Goal: Task Accomplishment & Management: Manage account settings

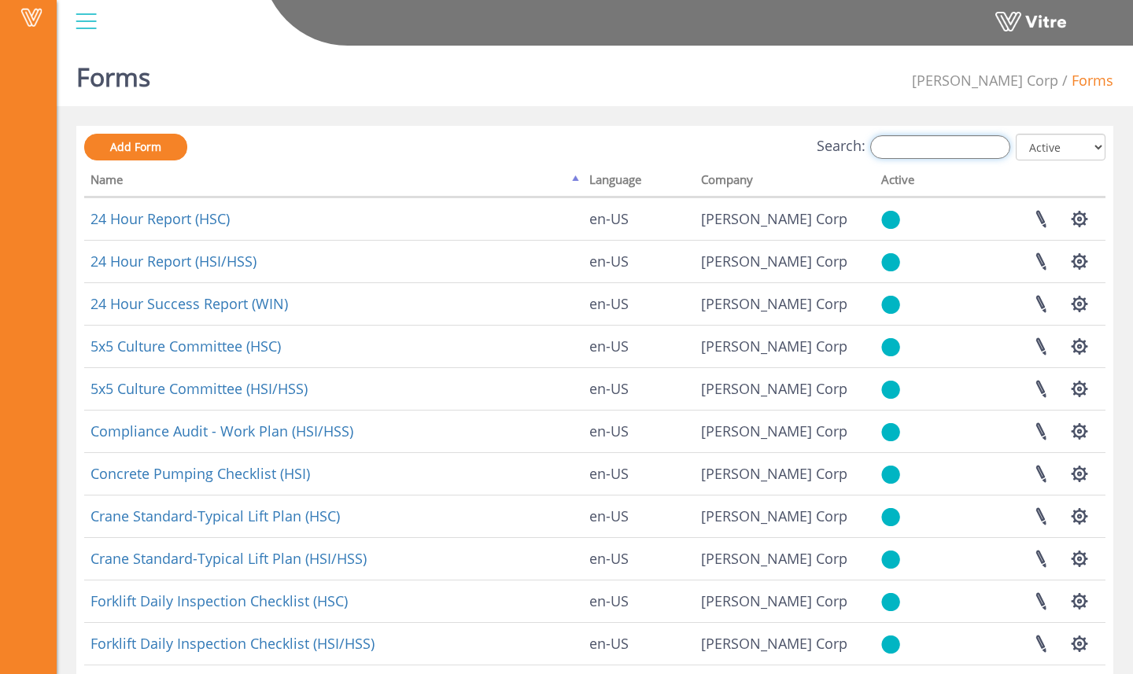
click at [957, 149] on input "Search:" at bounding box center [940, 147] width 140 height 24
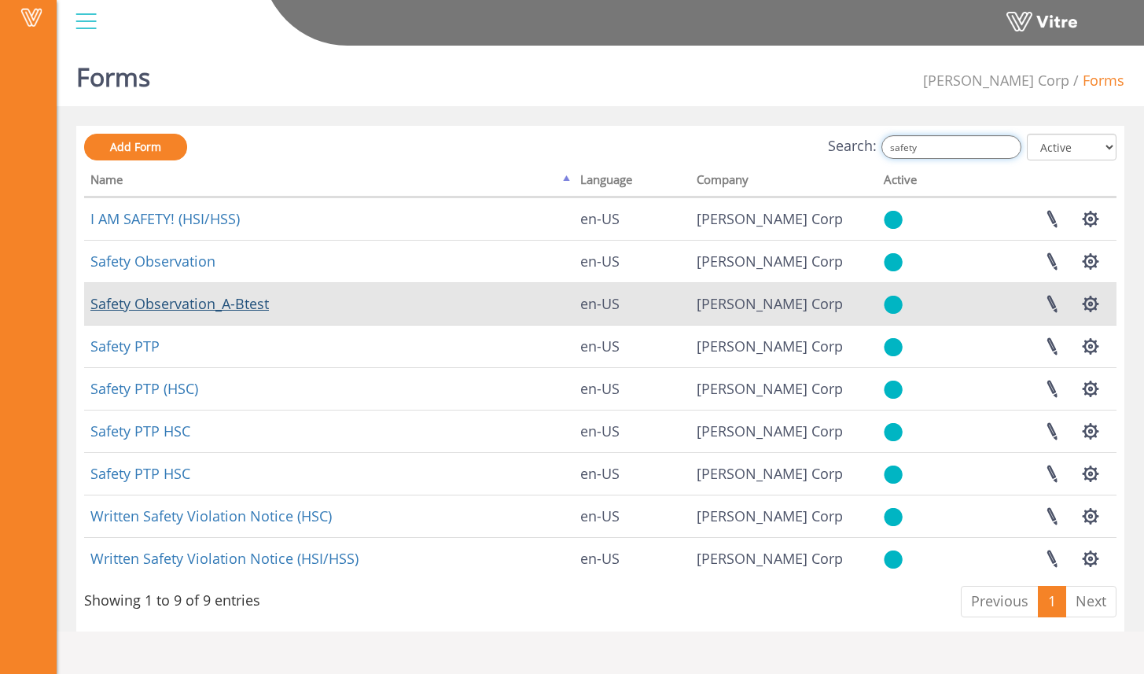
type input "safety"
click at [263, 303] on link "Safety Observation_A-Btest" at bounding box center [179, 303] width 179 height 19
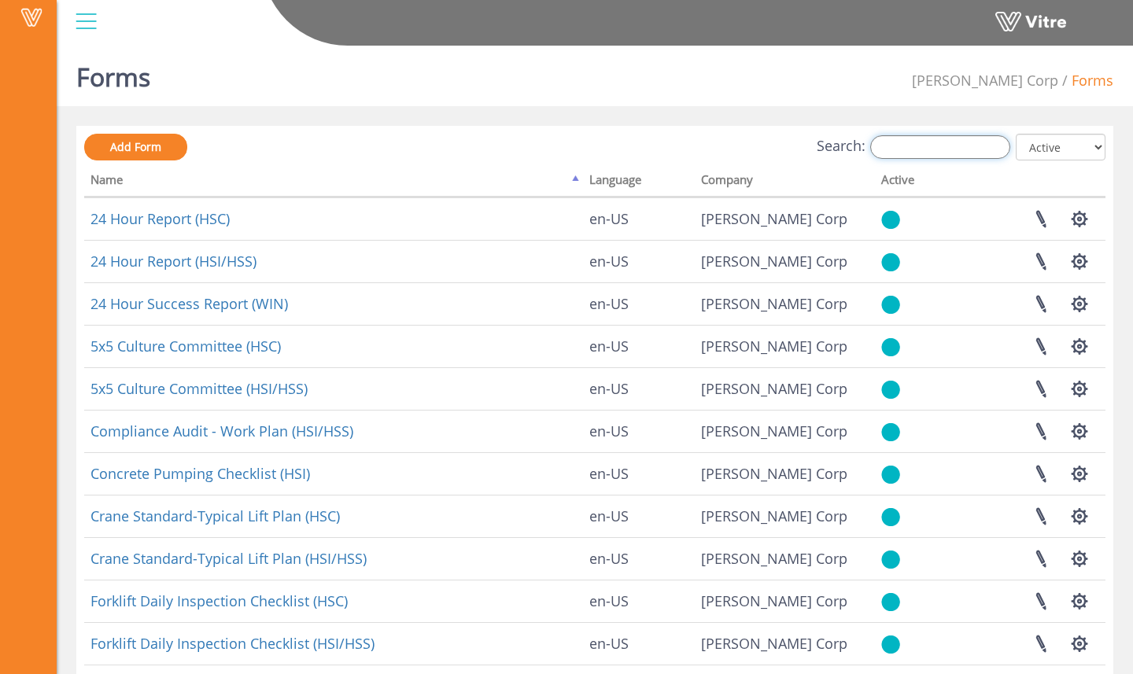
click at [937, 151] on input "Search:" at bounding box center [940, 147] width 140 height 24
click at [942, 152] on input "safety" at bounding box center [940, 147] width 140 height 24
type input "s"
click at [954, 146] on input "safety" at bounding box center [940, 147] width 140 height 24
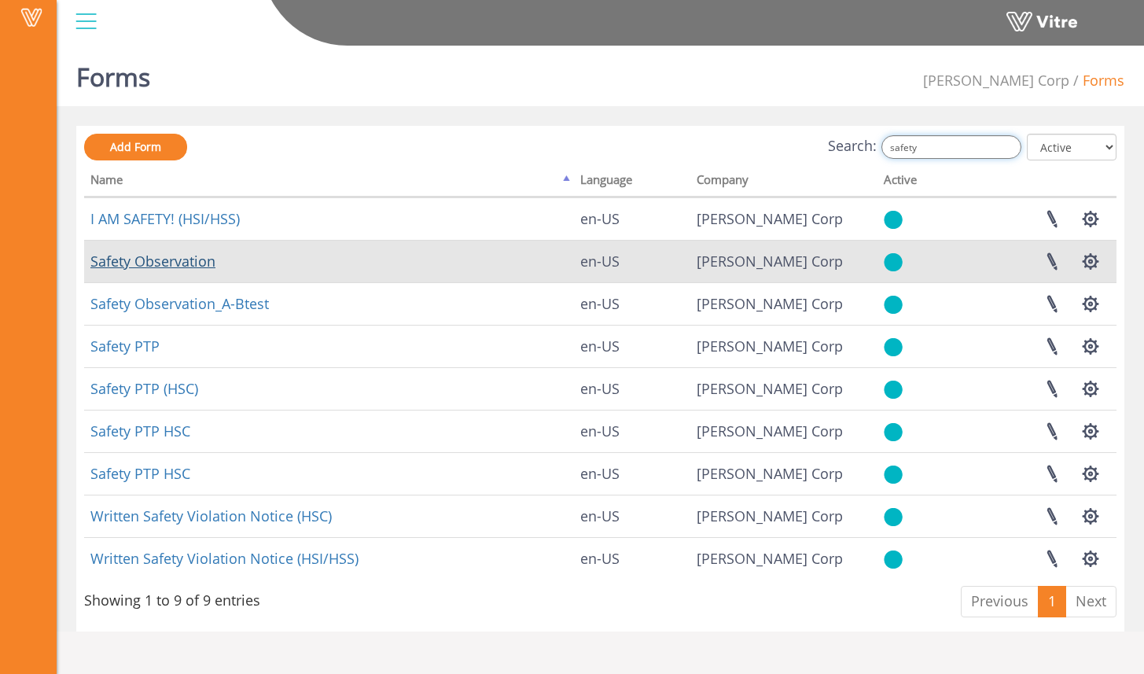
type input "safety"
click at [190, 263] on link "Safety Observation" at bounding box center [152, 261] width 125 height 19
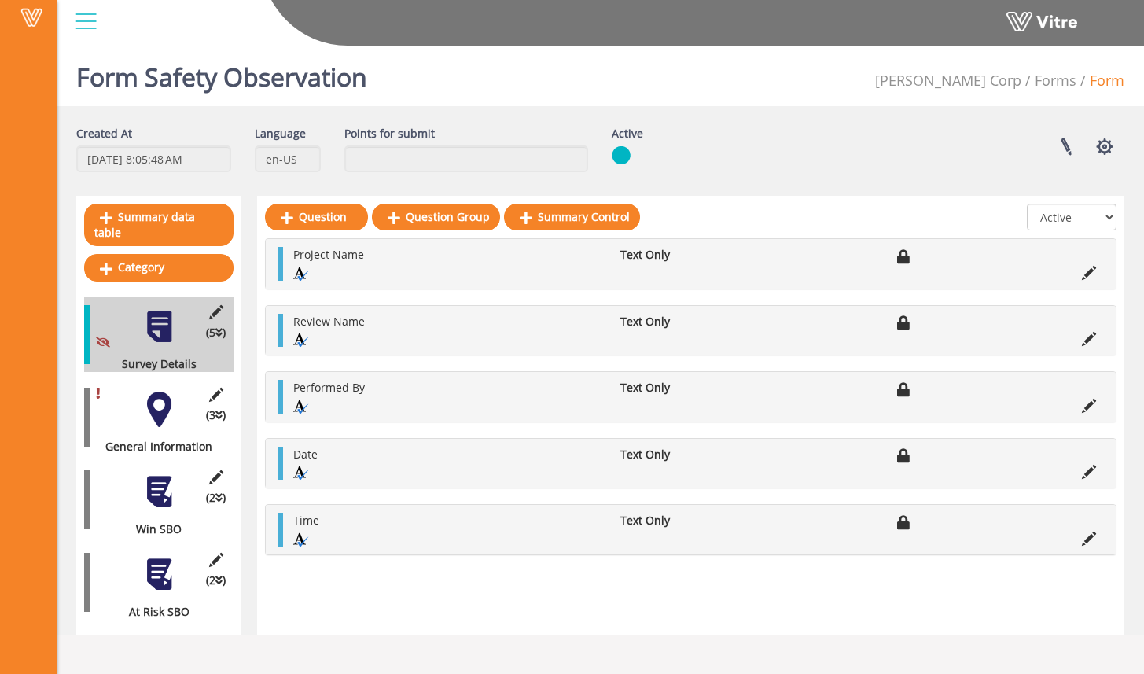
click at [148, 392] on div at bounding box center [159, 409] width 35 height 35
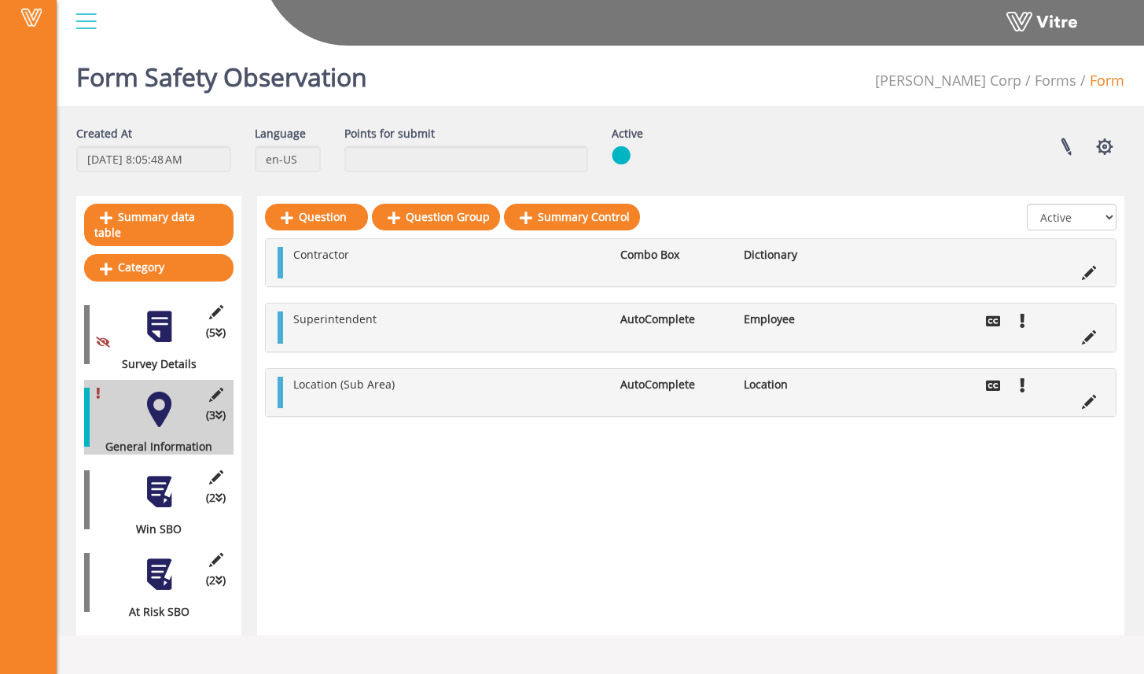
click at [152, 482] on div at bounding box center [159, 491] width 35 height 35
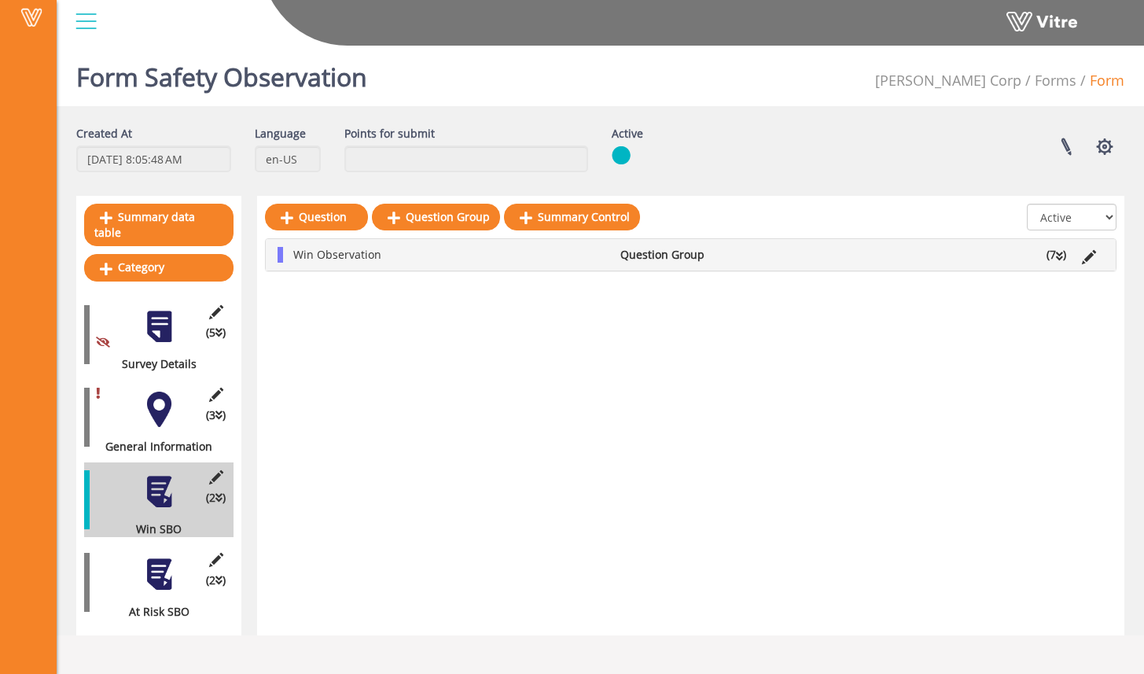
click at [171, 557] on div at bounding box center [159, 574] width 35 height 35
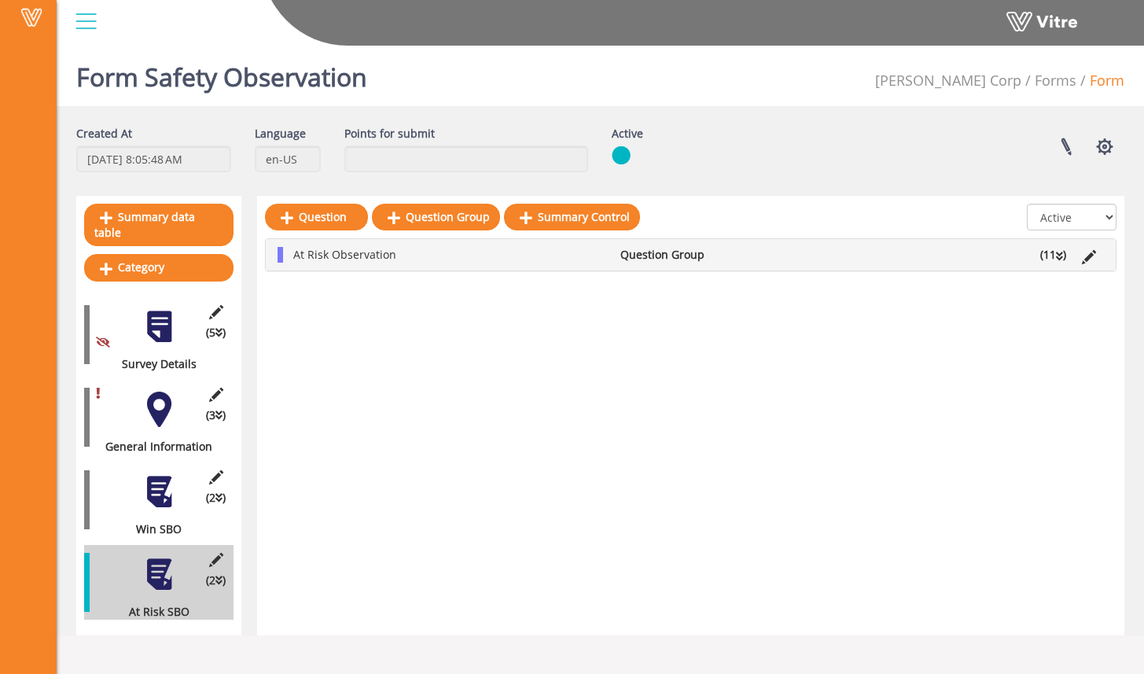
click at [1056, 267] on div "At Risk Observation Question Group (11 )" at bounding box center [691, 254] width 850 height 31
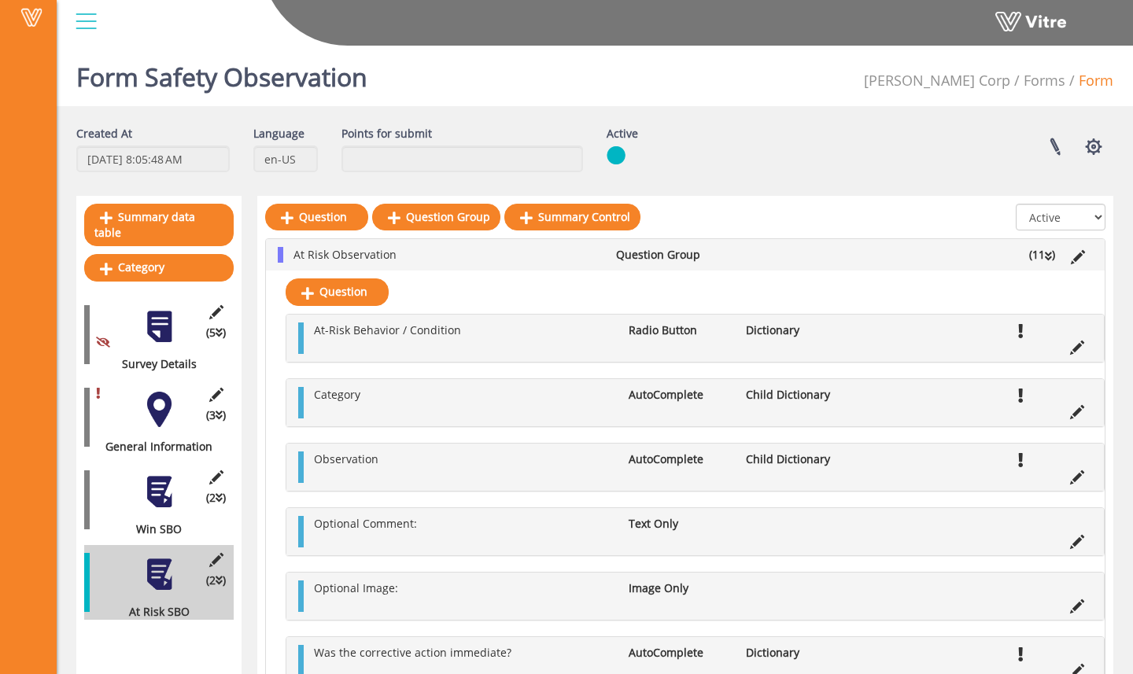
click at [1039, 255] on li "(11 )" at bounding box center [1042, 255] width 42 height 16
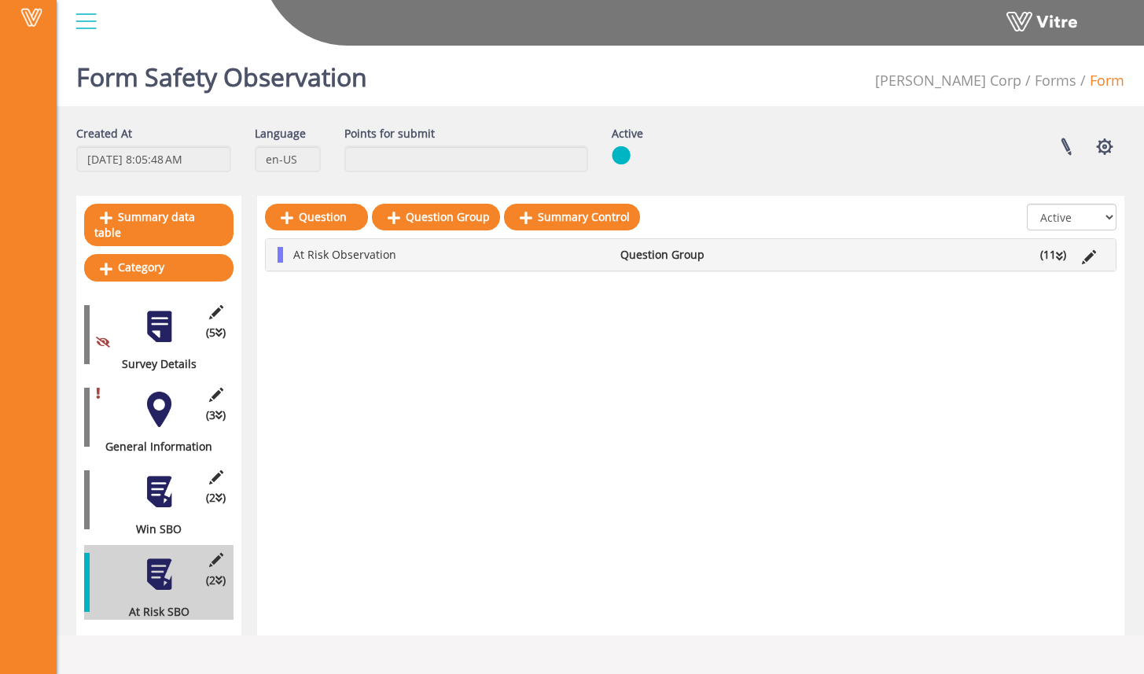
click at [146, 474] on div at bounding box center [159, 491] width 35 height 35
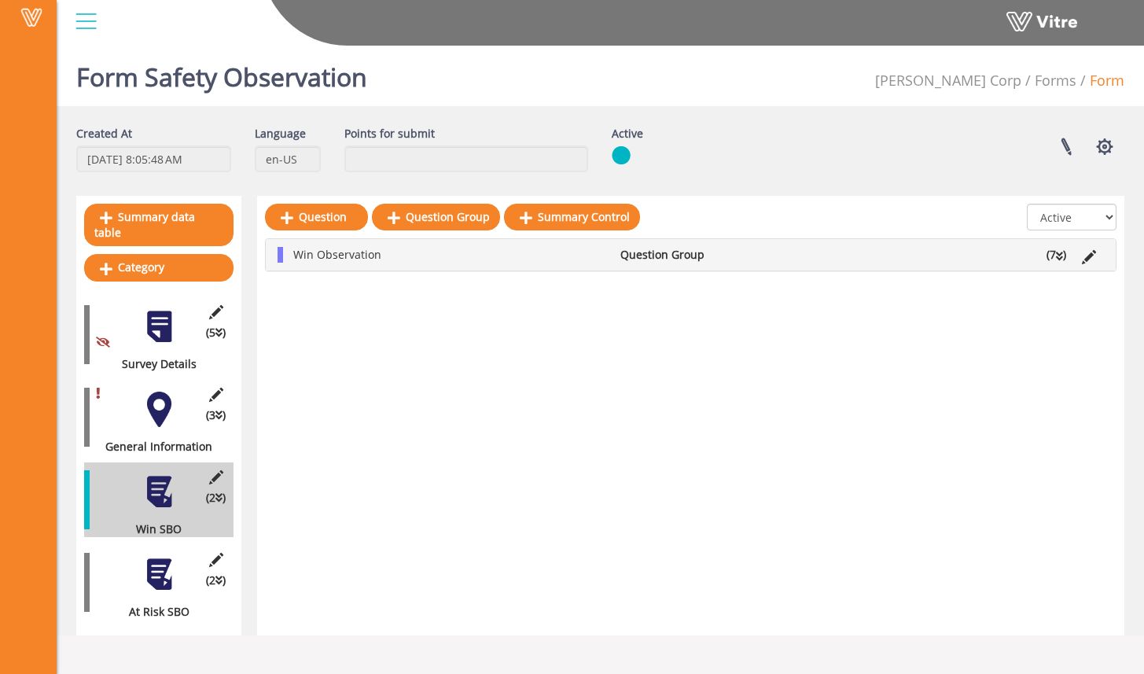
click at [1049, 267] on div "Win Observation Question Group (7 )" at bounding box center [691, 254] width 850 height 31
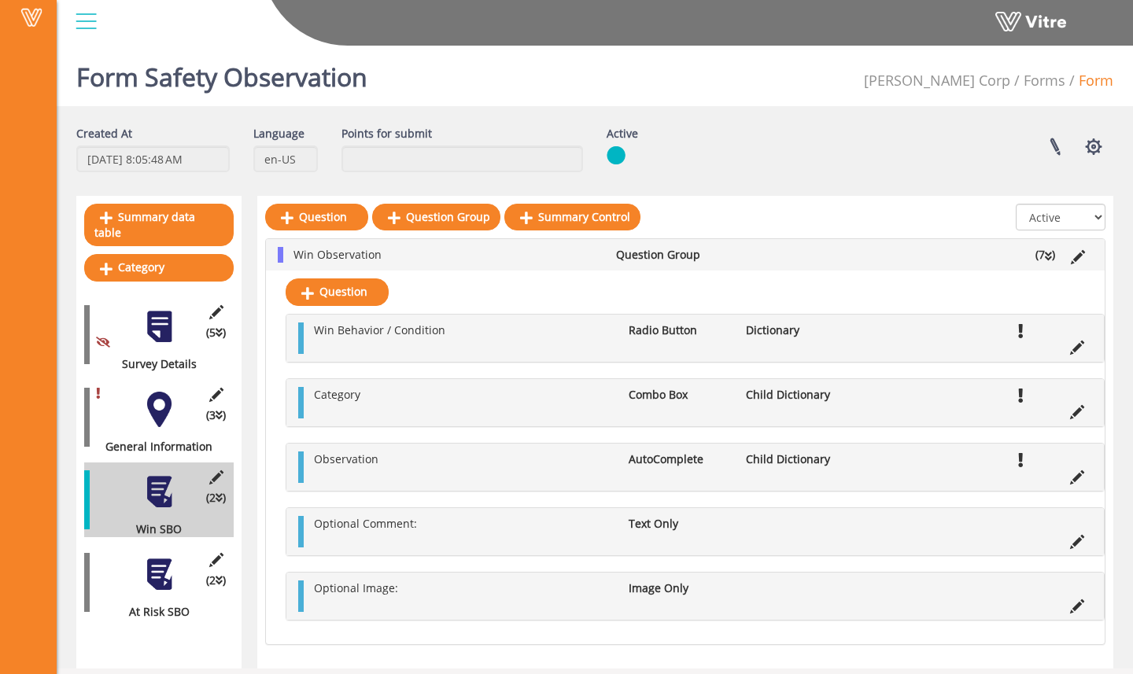
scroll to position [16, 0]
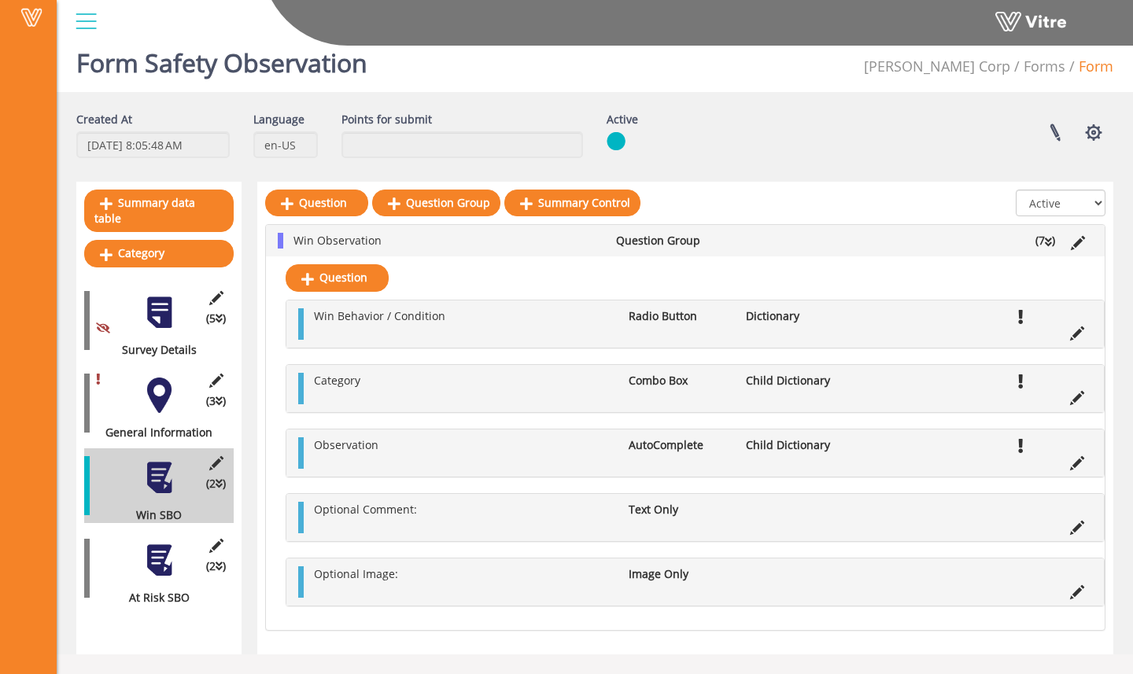
click at [179, 547] on div "(2 ) At Risk SBO" at bounding box center [158, 568] width 149 height 75
click at [162, 550] on div at bounding box center [159, 560] width 35 height 35
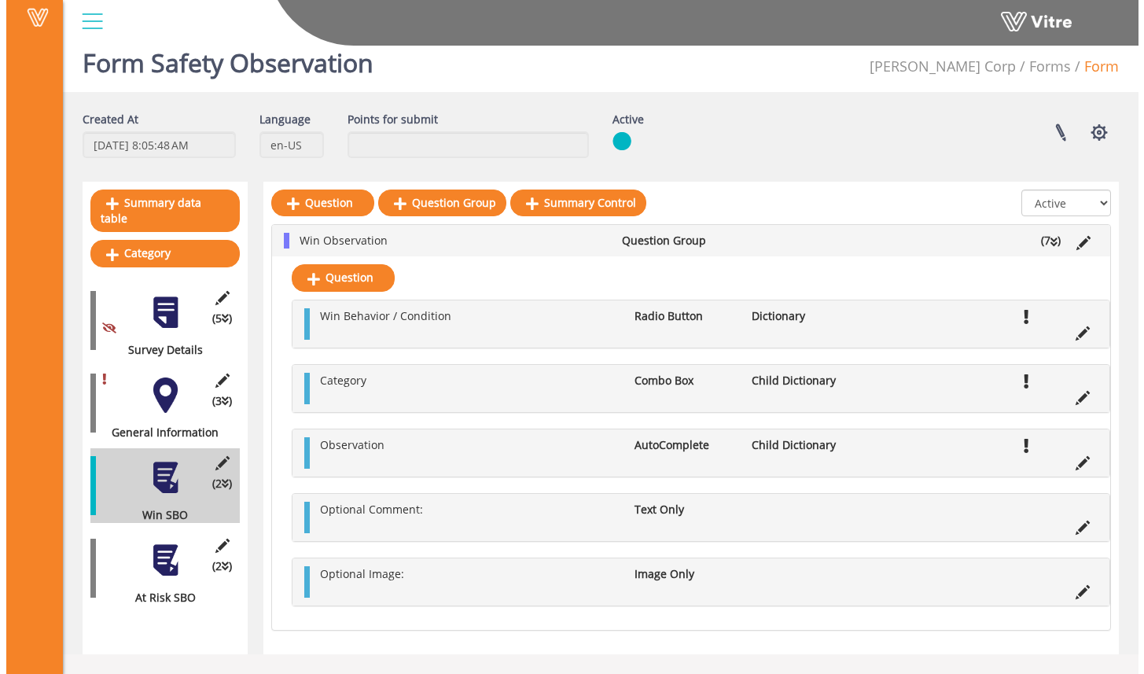
scroll to position [0, 0]
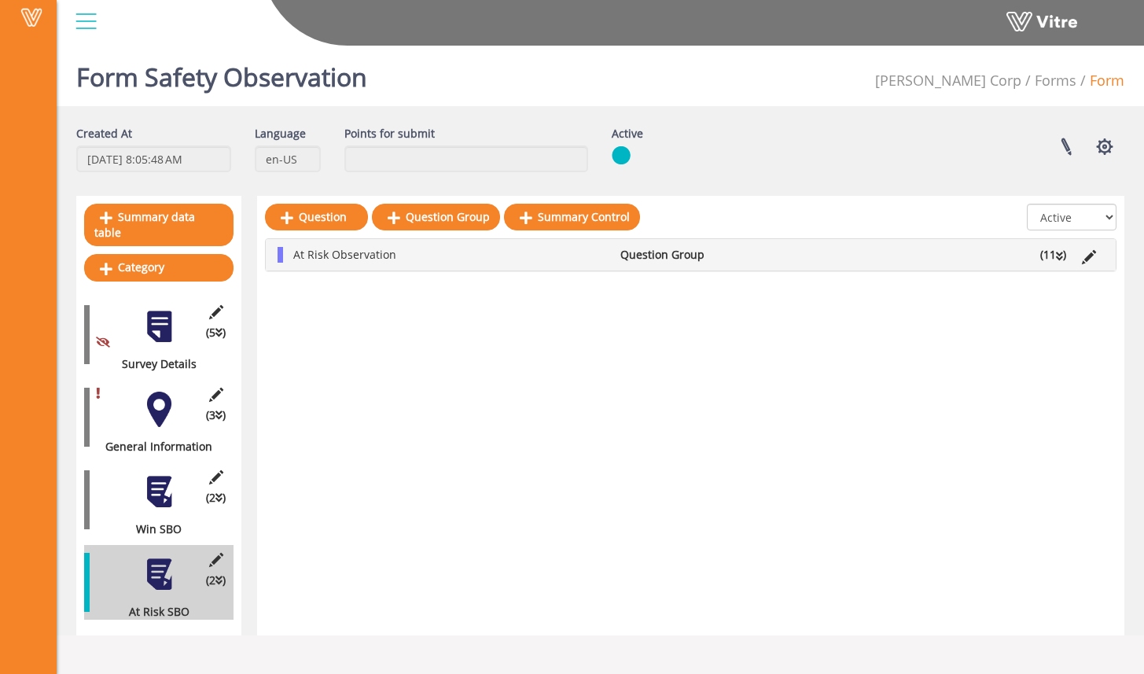
click at [164, 406] on div at bounding box center [159, 409] width 35 height 35
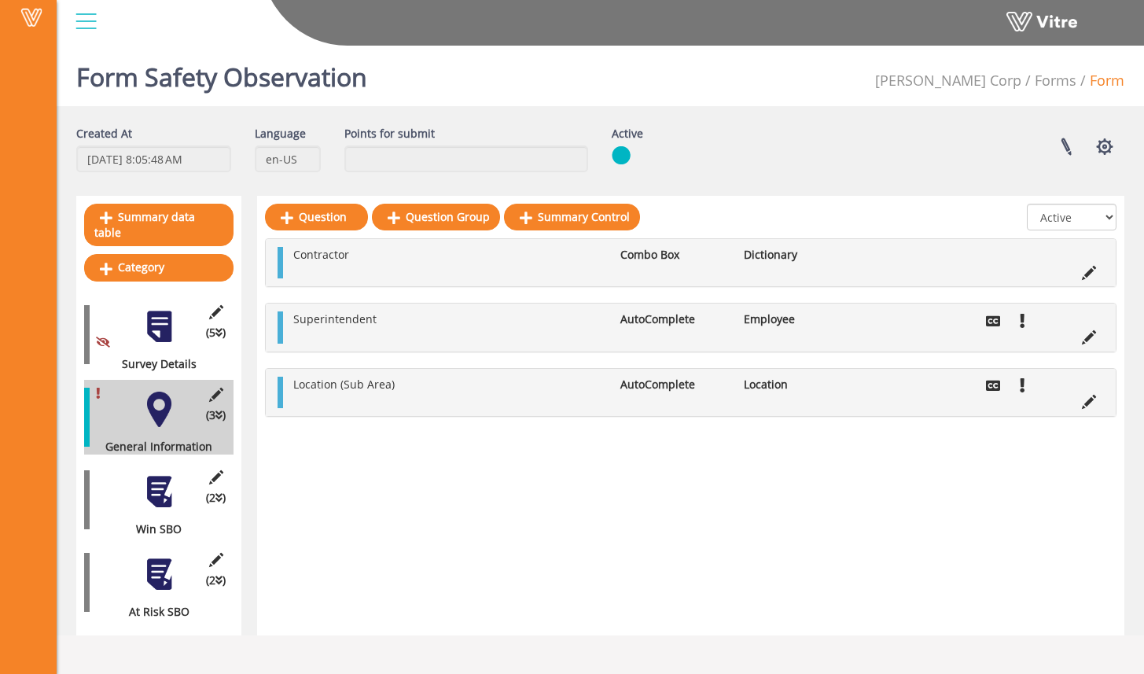
click at [142, 474] on div at bounding box center [159, 491] width 35 height 35
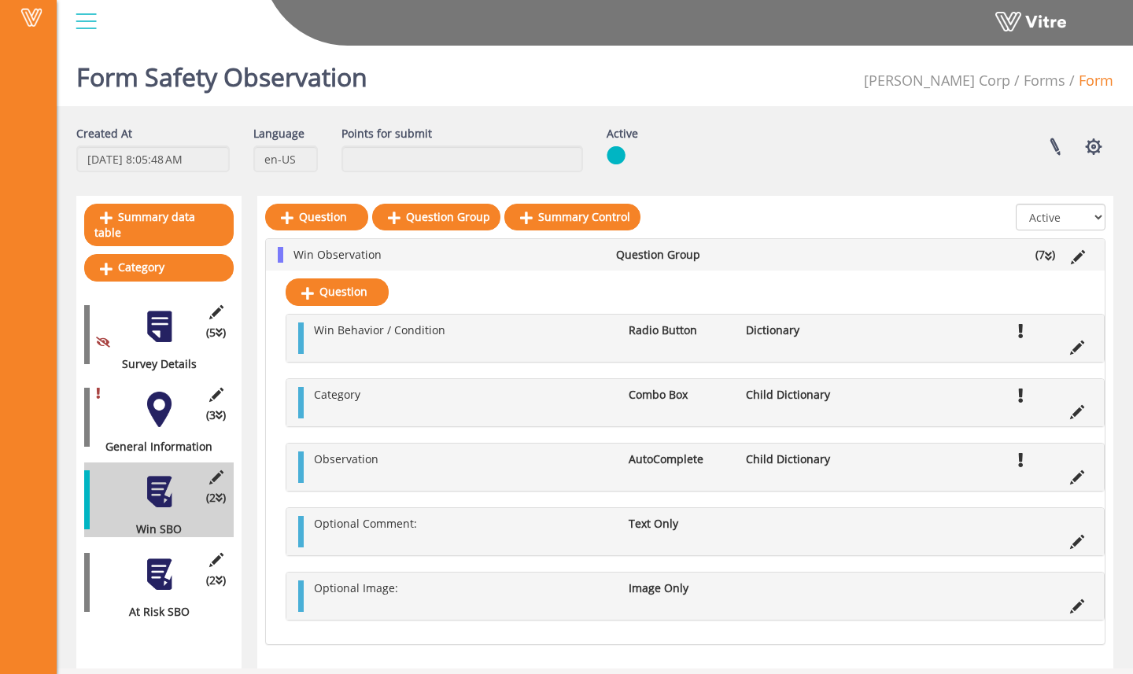
click at [464, 297] on div "Question Win Behavior / Condition Radio Button Dictionary Category Combo Box Ch…" at bounding box center [685, 458] width 838 height 374
click at [172, 557] on div at bounding box center [159, 574] width 35 height 35
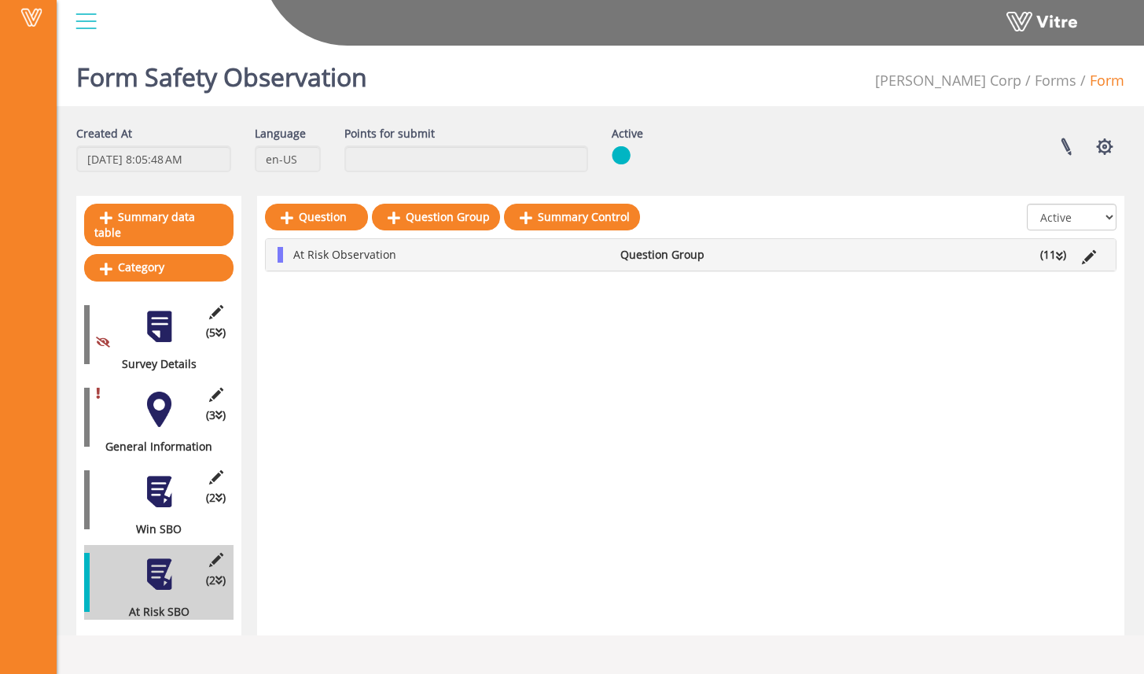
click at [161, 400] on div at bounding box center [159, 409] width 35 height 35
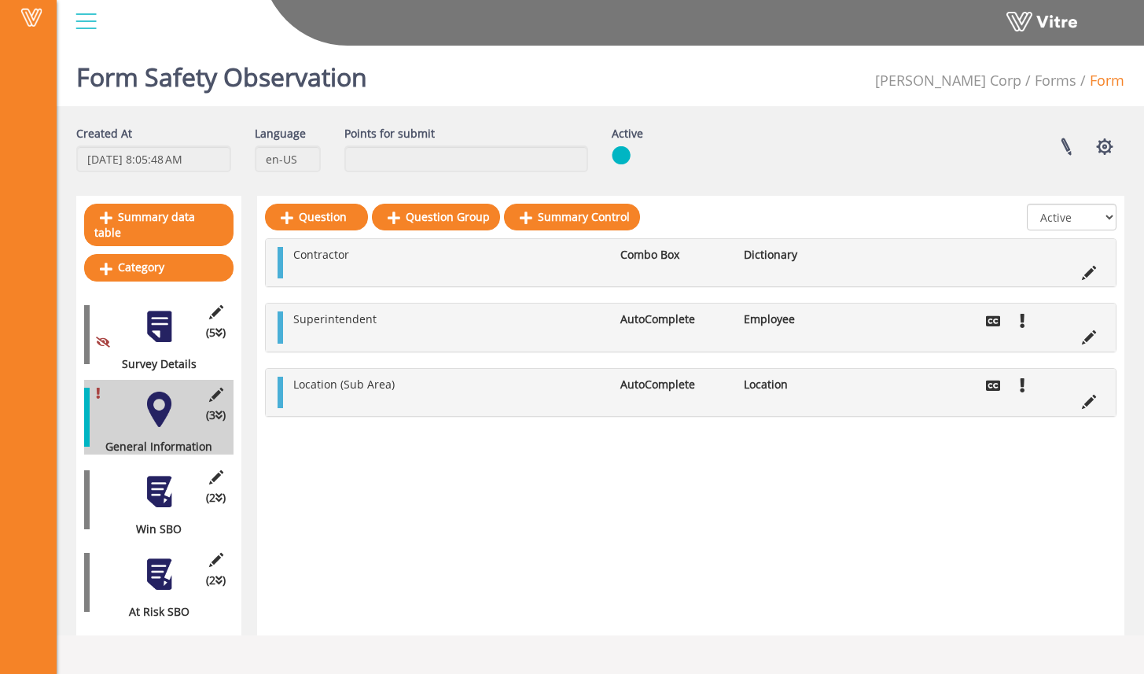
click at [145, 565] on div at bounding box center [159, 574] width 35 height 35
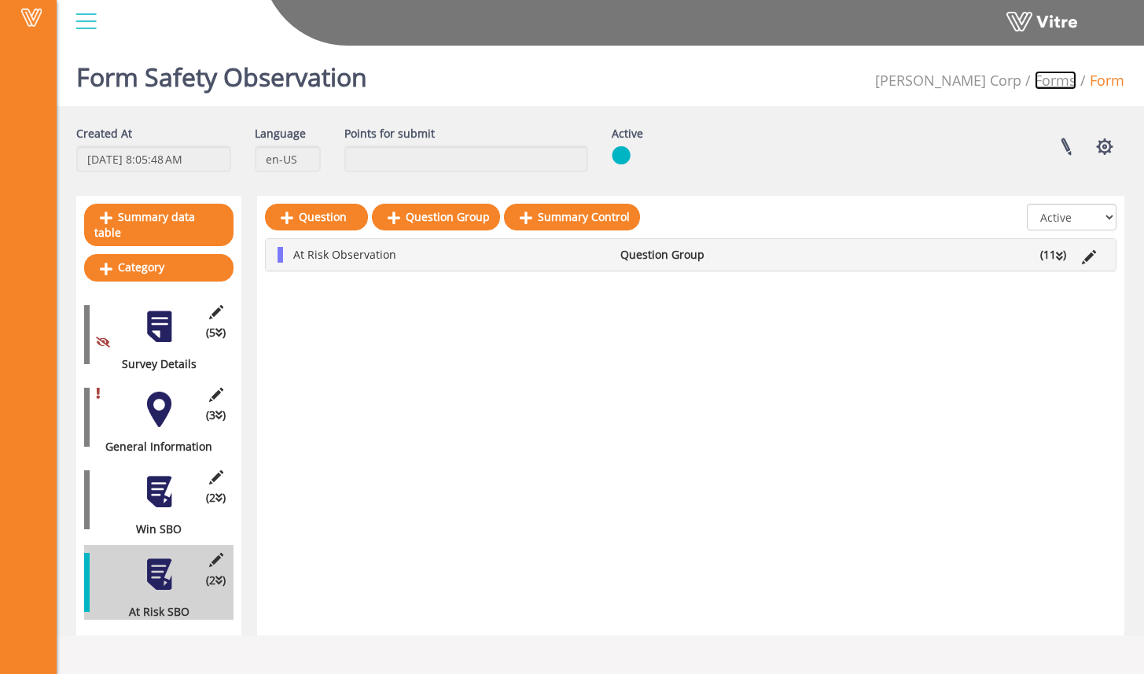
click at [1065, 80] on link "Forms" at bounding box center [1056, 80] width 42 height 19
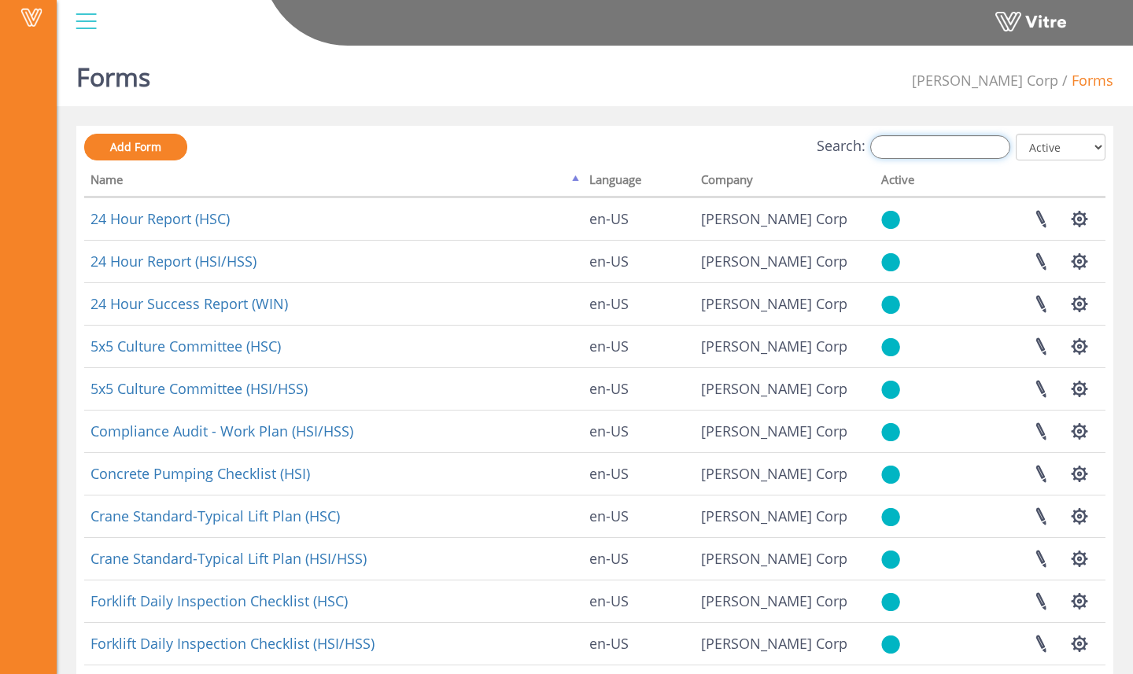
click at [959, 143] on input "Search:" at bounding box center [940, 147] width 140 height 24
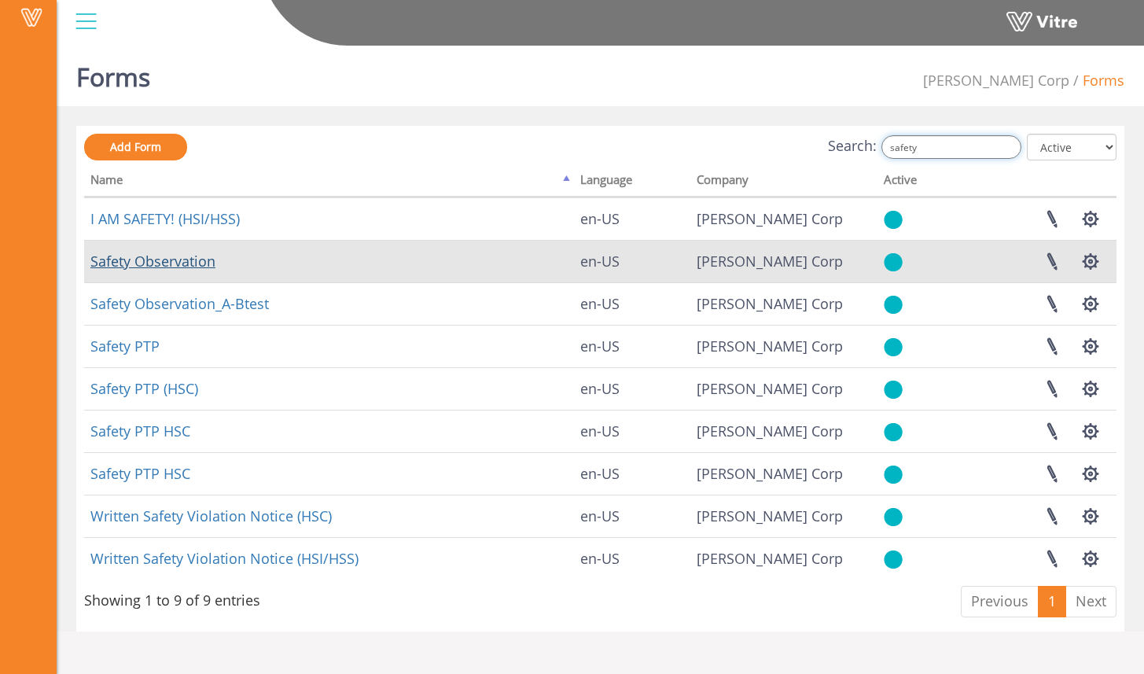
type input "safety"
click at [200, 263] on link "Safety Observation" at bounding box center [152, 261] width 125 height 19
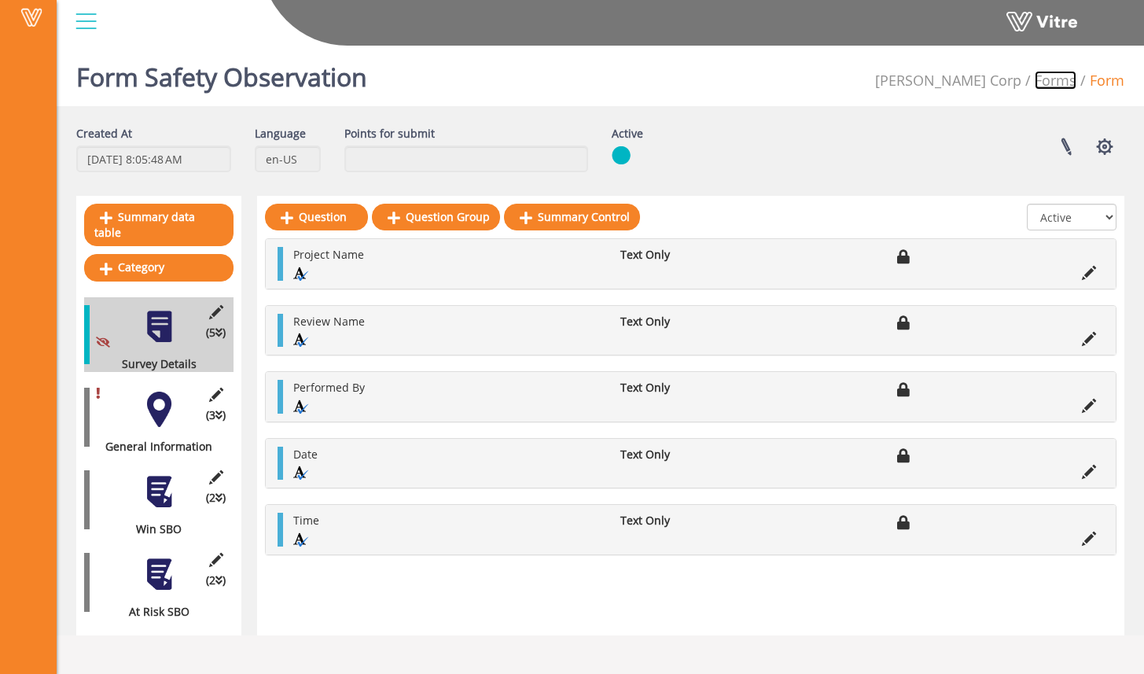
click at [1056, 79] on link "Forms" at bounding box center [1056, 80] width 42 height 19
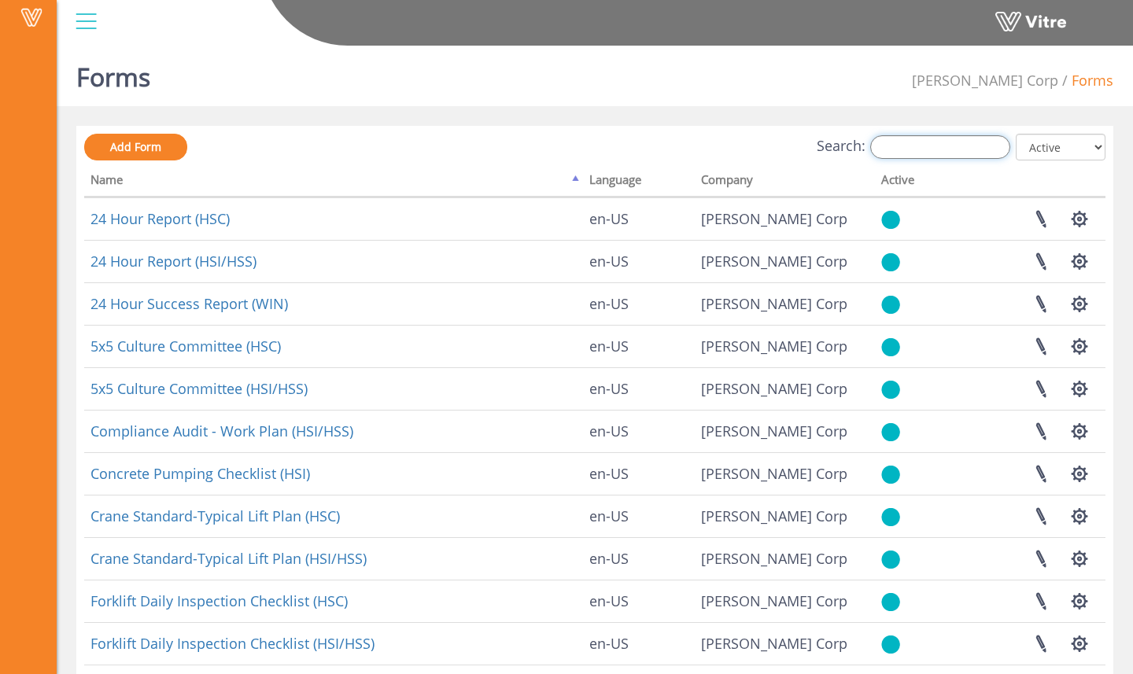
click at [967, 144] on input "Search:" at bounding box center [940, 147] width 140 height 24
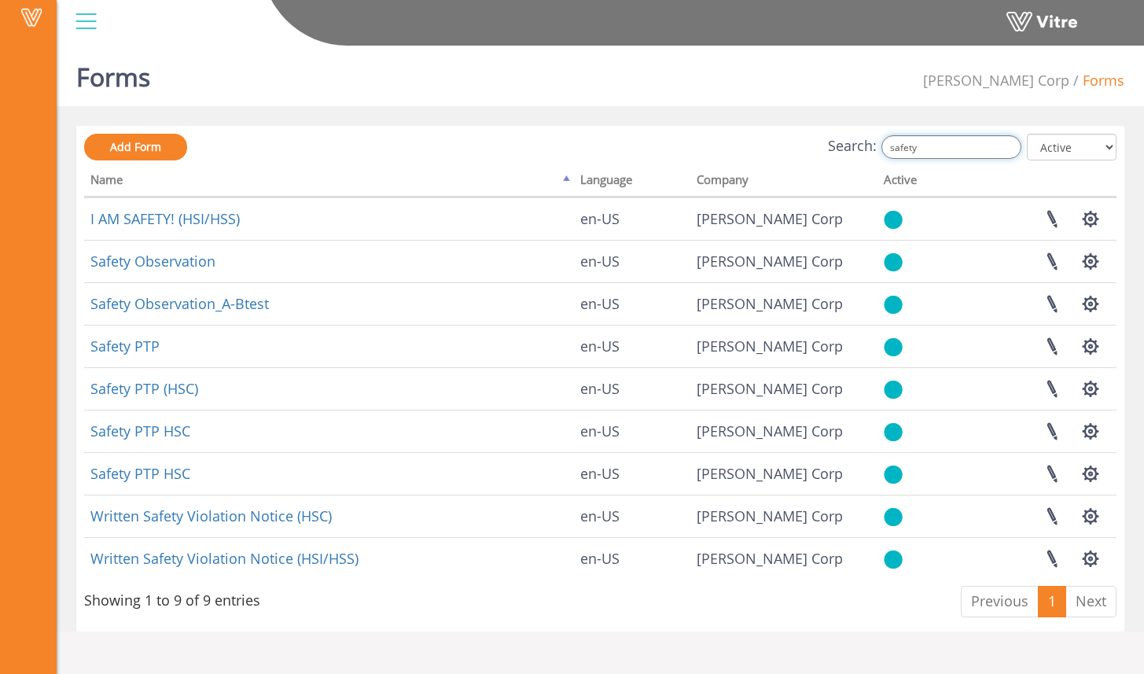
type input "safety"
click at [256, 305] on link "Safety Observation_A-Btest" at bounding box center [179, 303] width 179 height 19
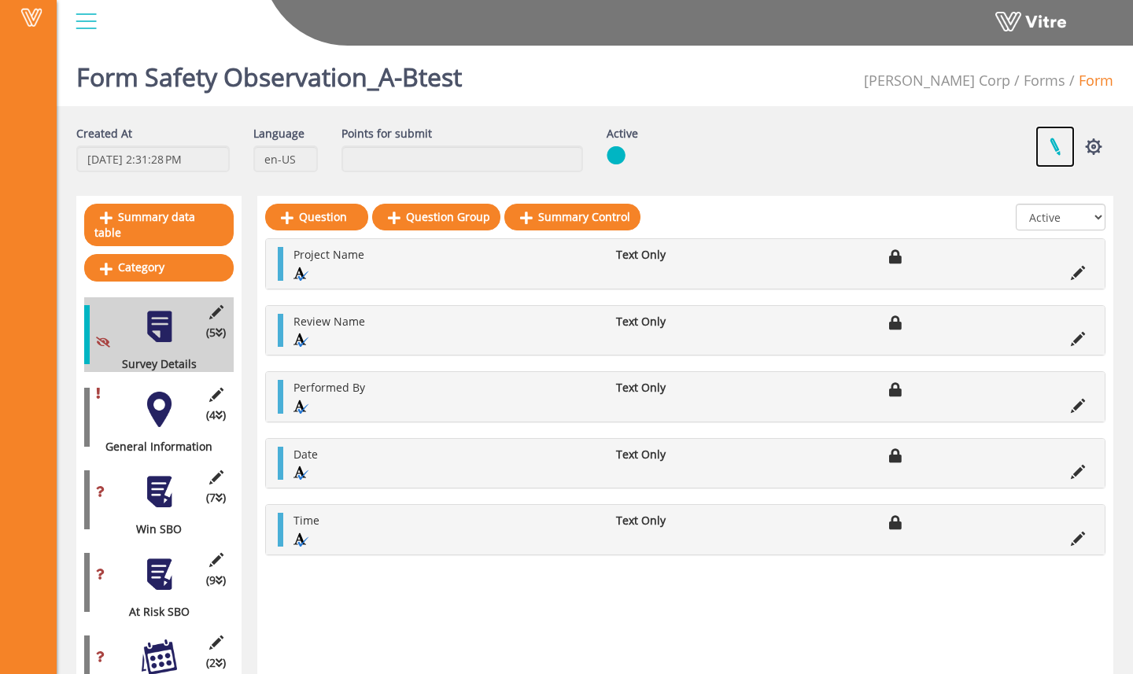
click at [1048, 146] on link at bounding box center [1054, 147] width 39 height 42
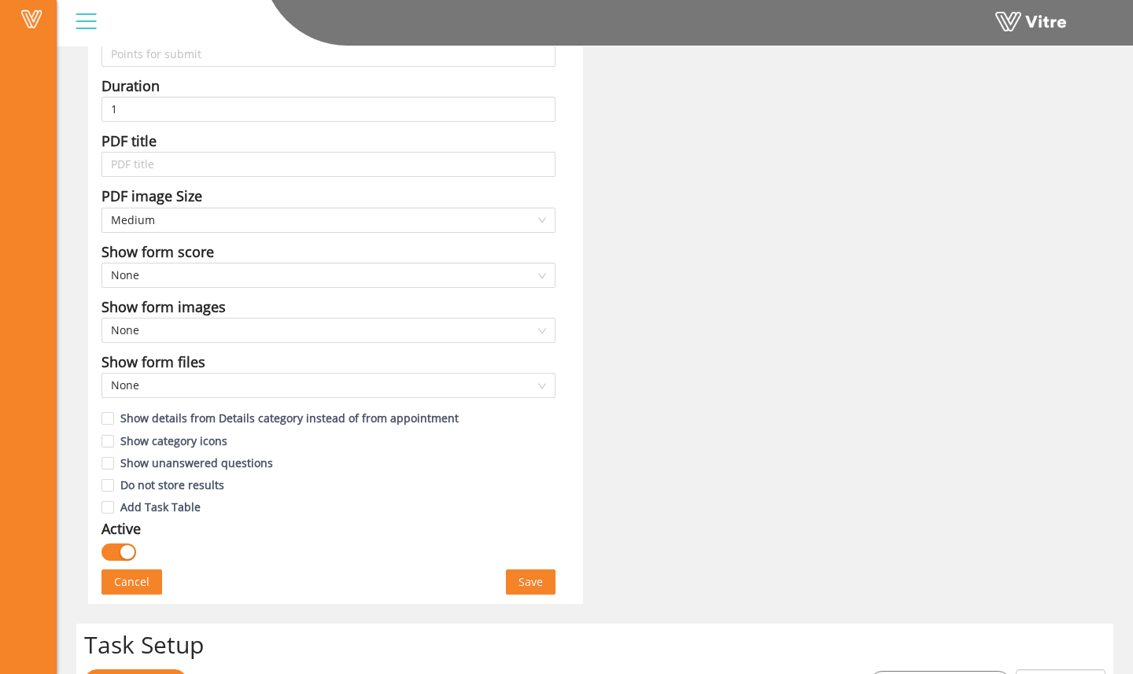
scroll to position [666, 0]
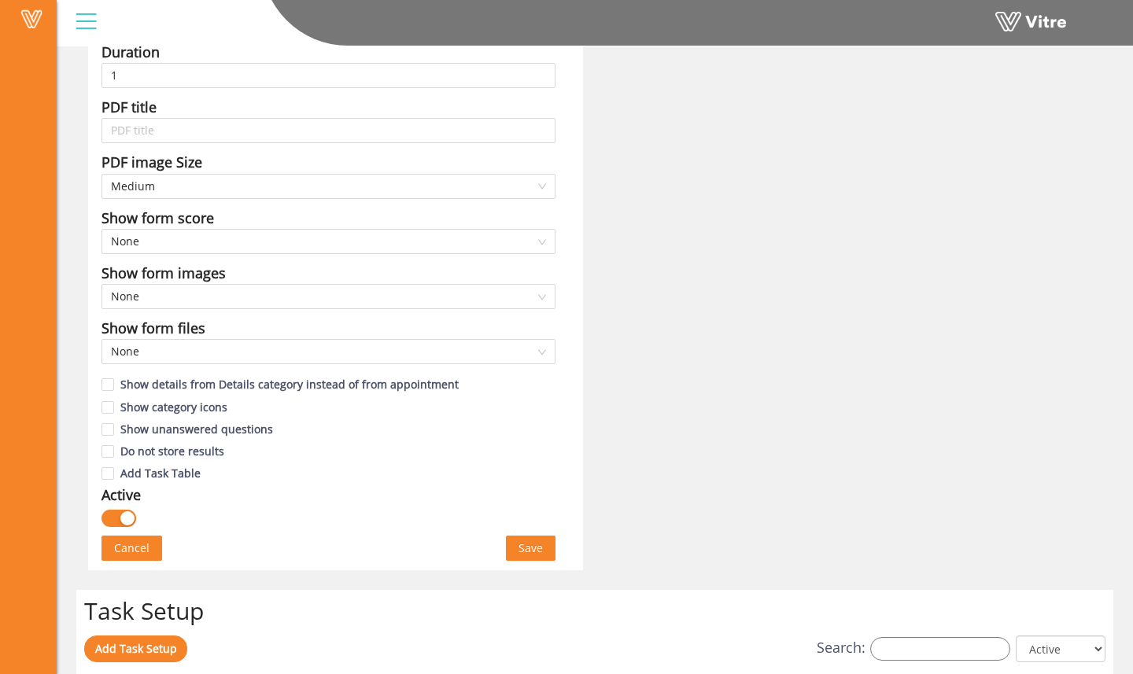
click at [116, 547] on span "Cancel" at bounding box center [131, 548] width 35 height 17
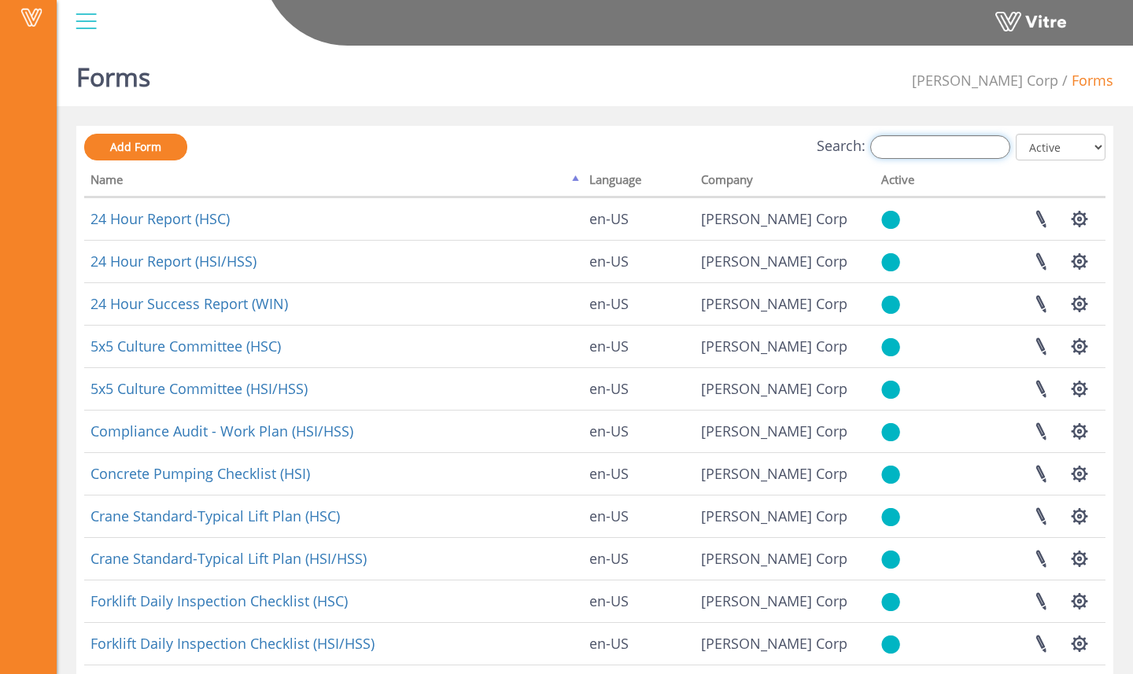
click at [905, 151] on input "Search:" at bounding box center [940, 147] width 140 height 24
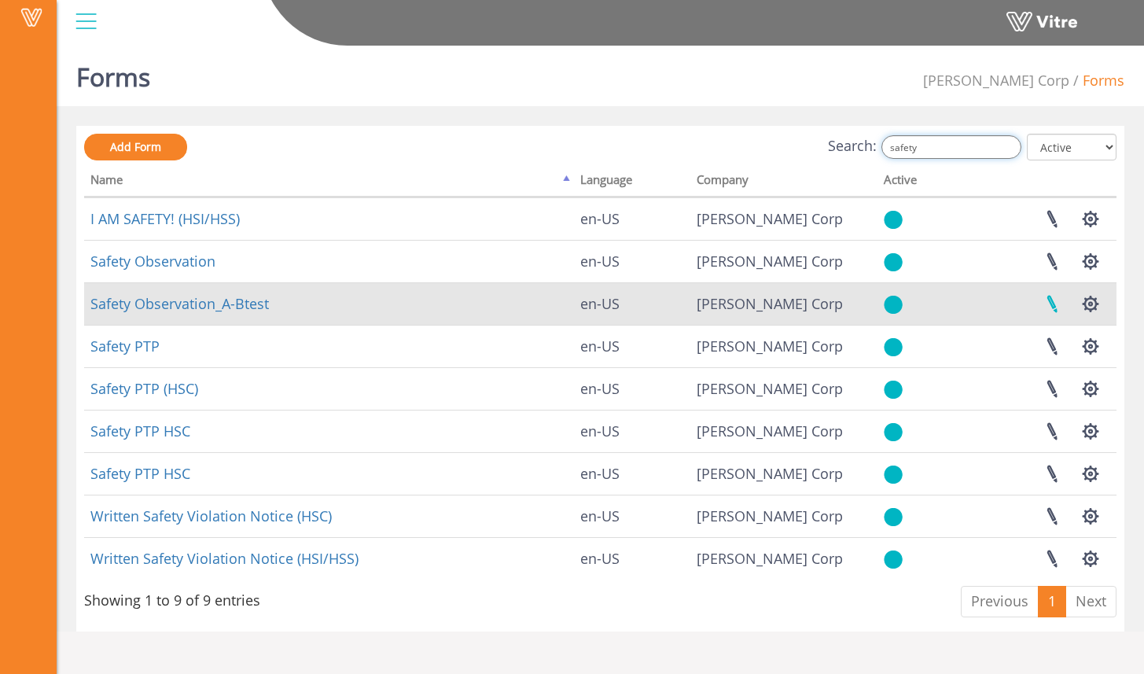
type input "safety"
click at [1063, 300] on link at bounding box center [1052, 304] width 39 height 42
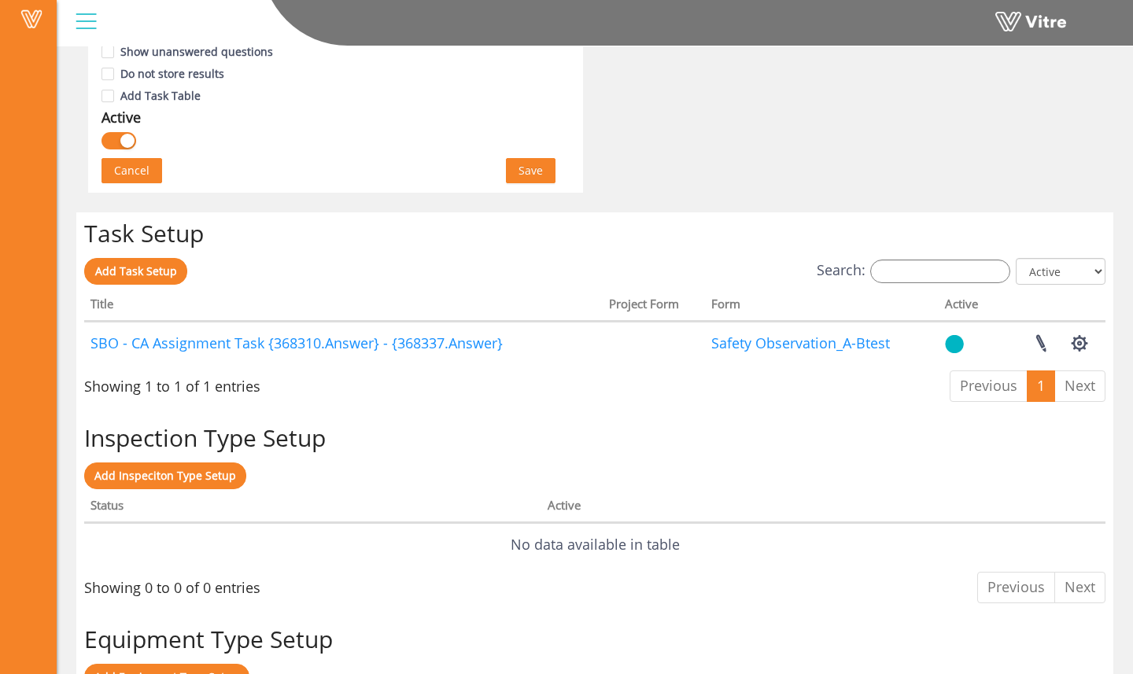
scroll to position [1063, 0]
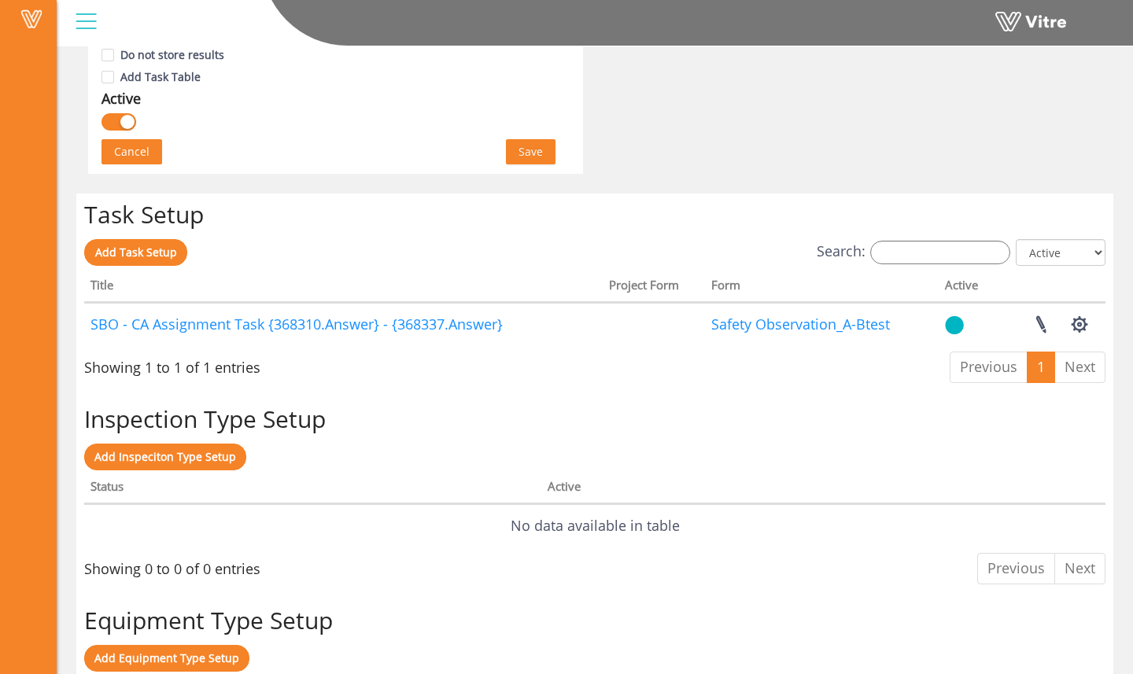
scroll to position [1063, 0]
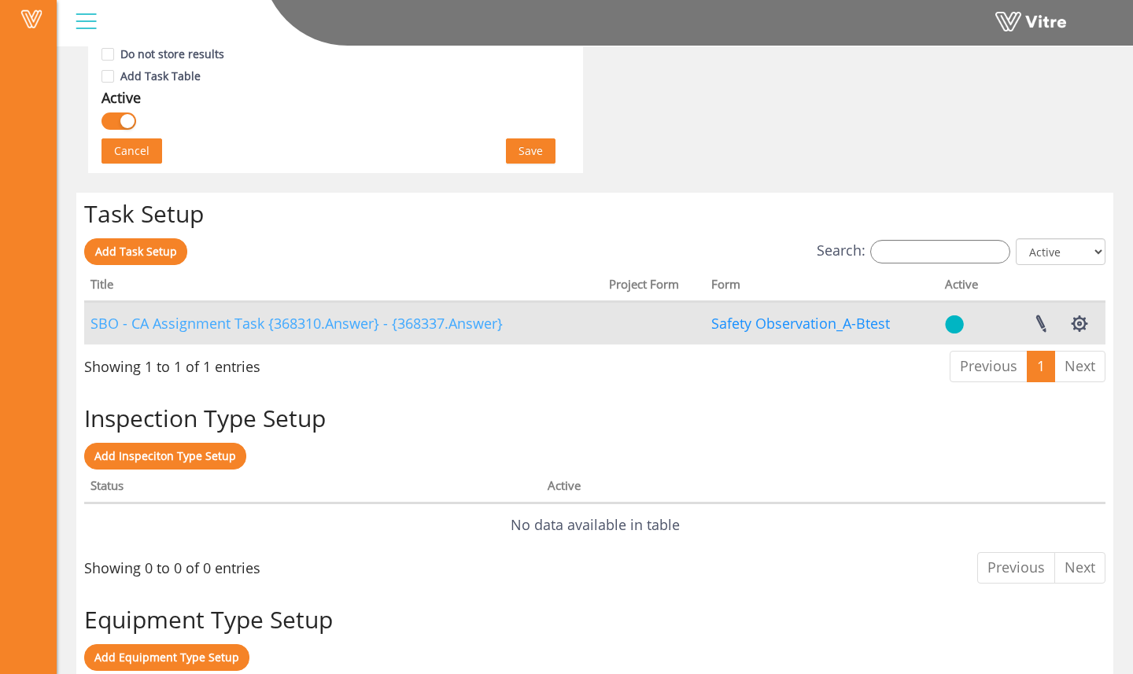
click at [445, 322] on link "SBO - CA Assignment Task {368310.Answer} - {368337.Answer}" at bounding box center [296, 323] width 412 height 19
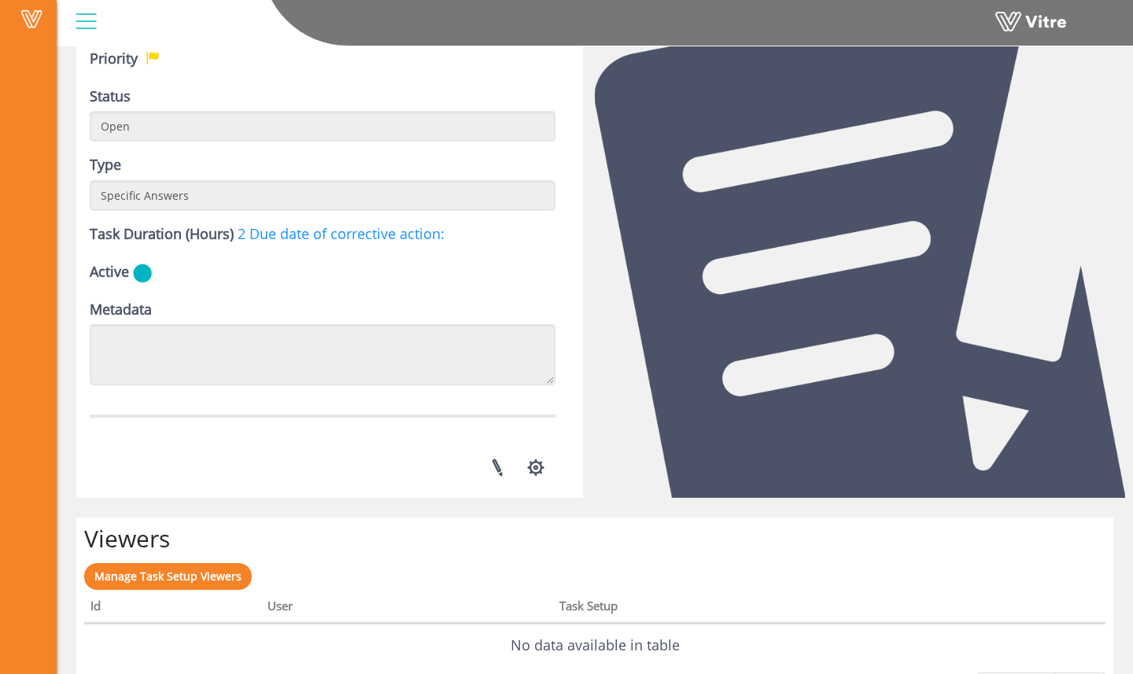
scroll to position [409, 0]
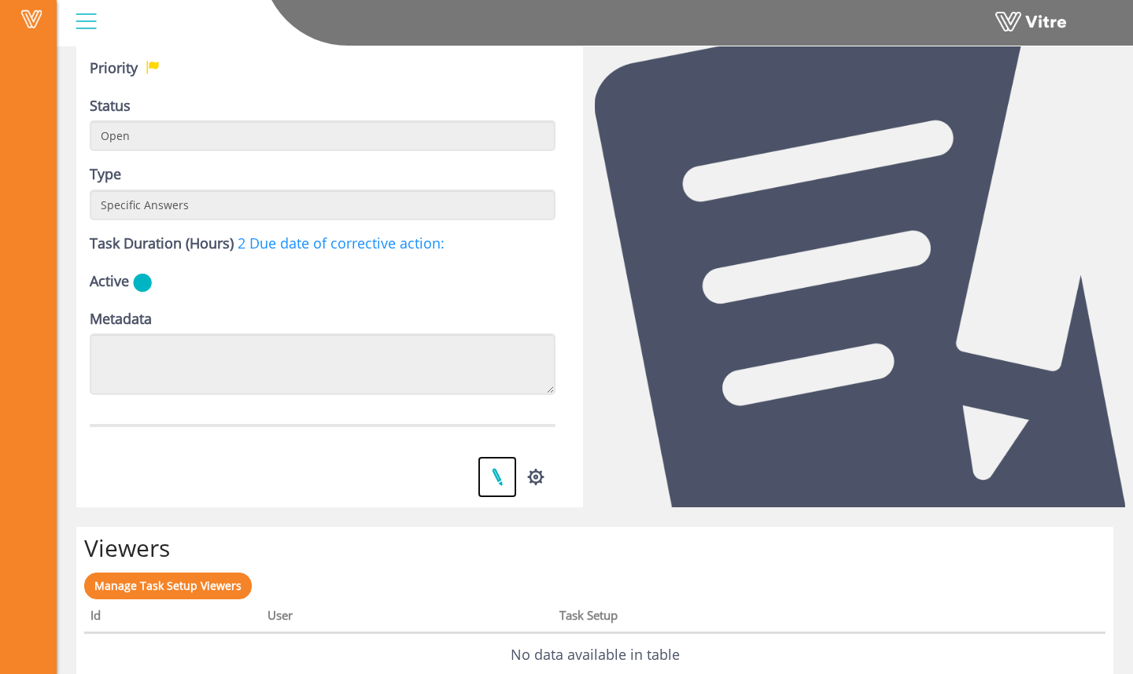
click at [500, 483] on link at bounding box center [496, 477] width 39 height 42
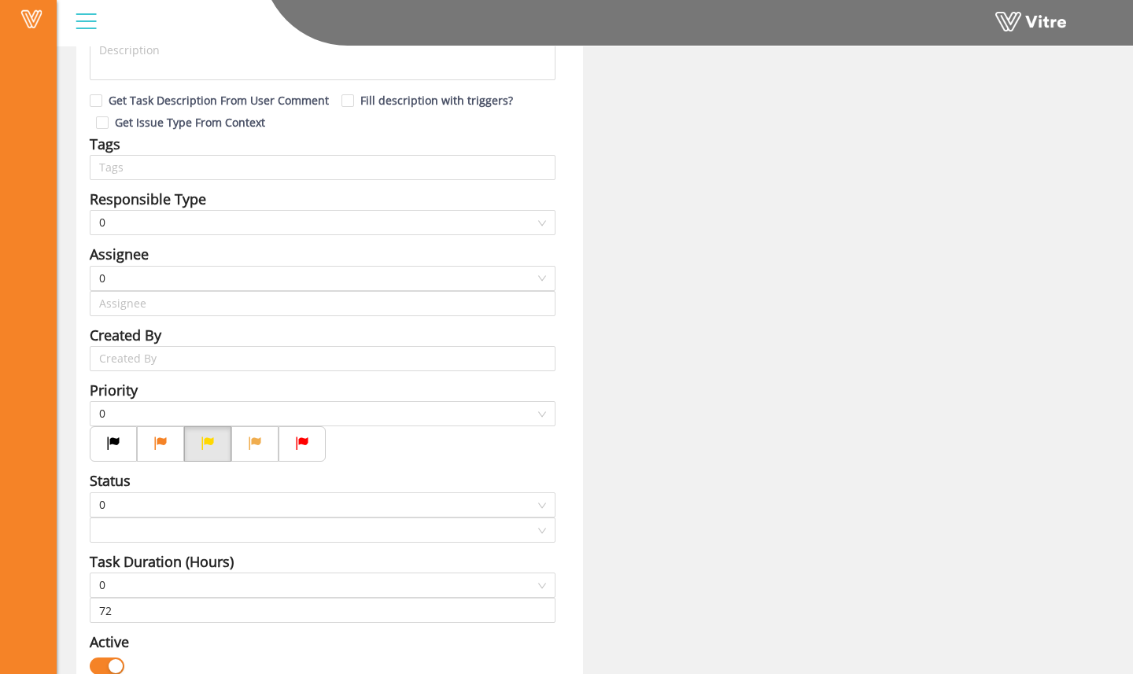
type input "Sam Admin"
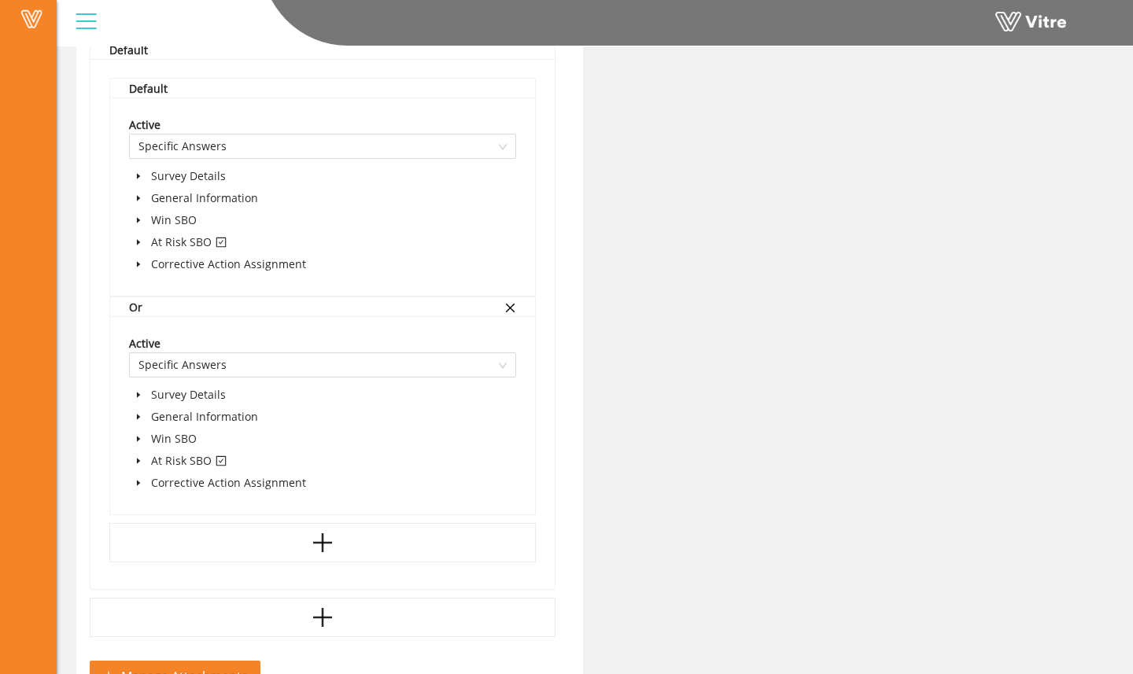
scroll to position [1078, 0]
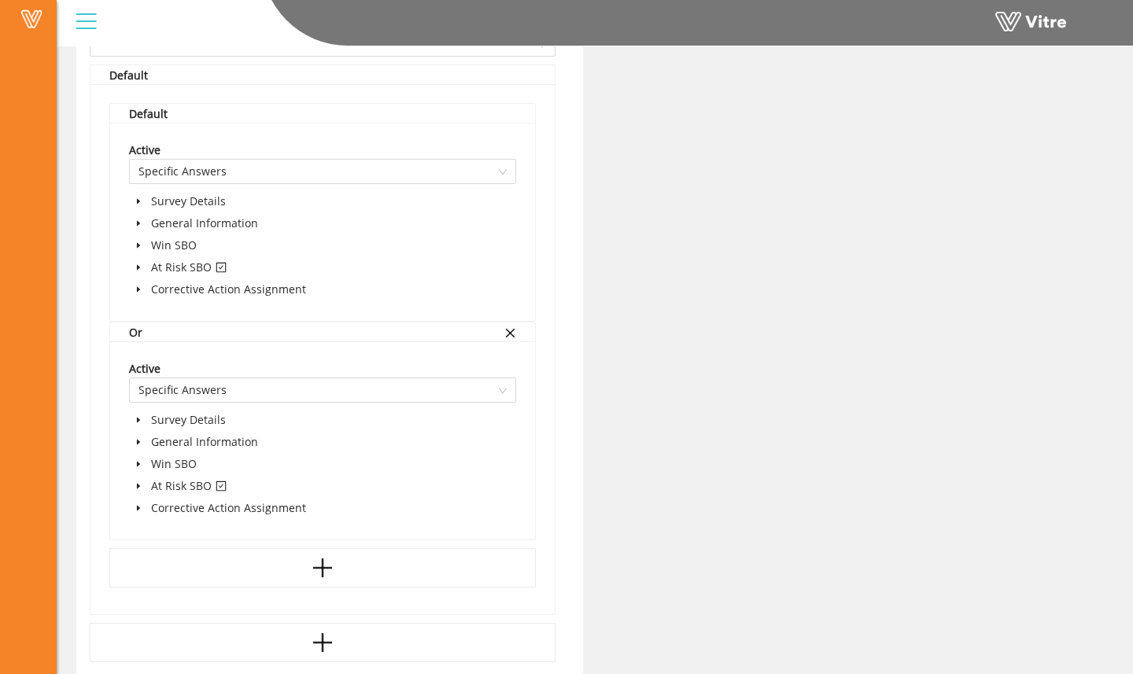
click at [142, 268] on span at bounding box center [138, 267] width 19 height 19
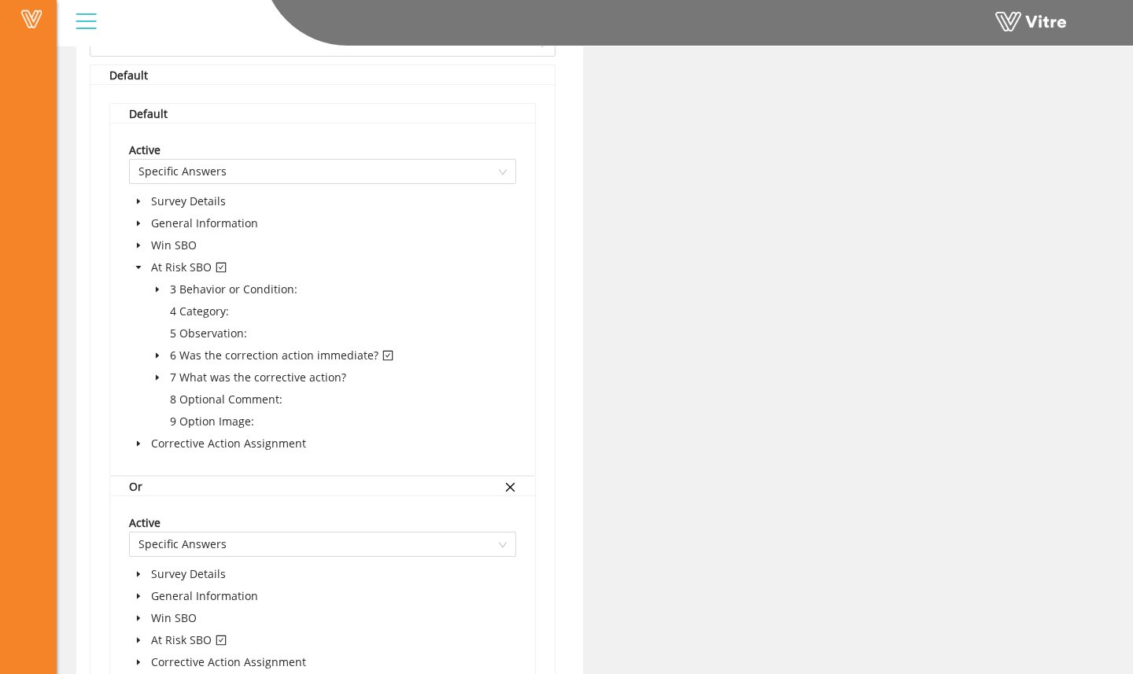
click at [156, 356] on icon "caret-down" at bounding box center [157, 356] width 3 height 6
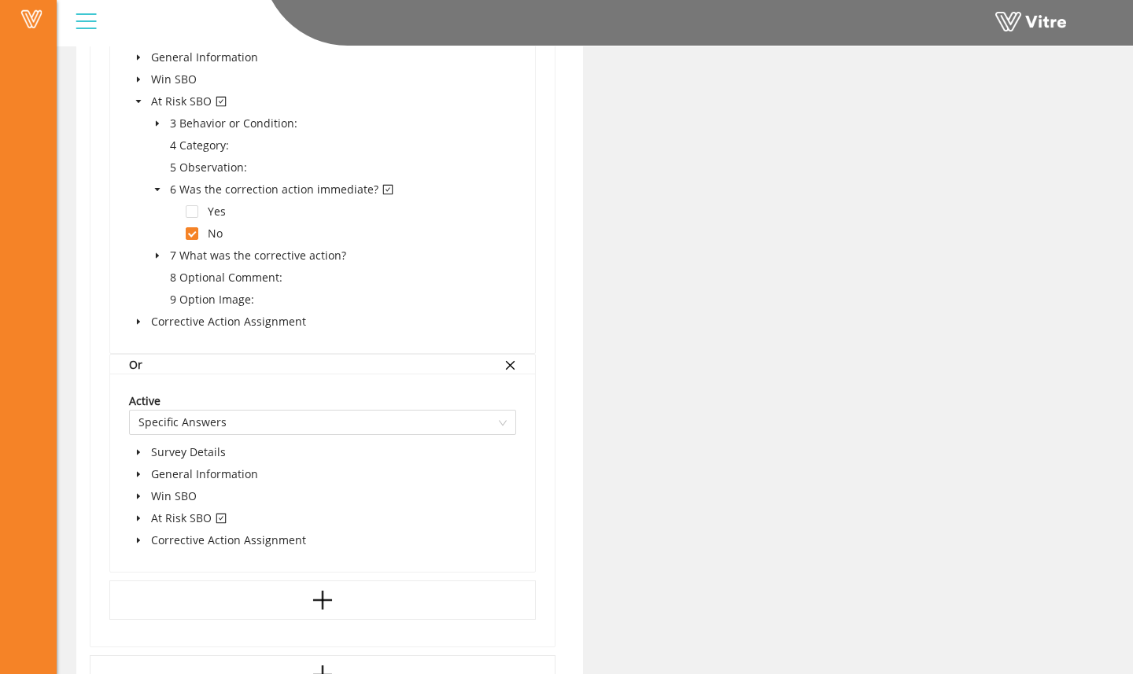
scroll to position [1247, 0]
click at [140, 514] on icon "caret-down" at bounding box center [139, 516] width 8 height 8
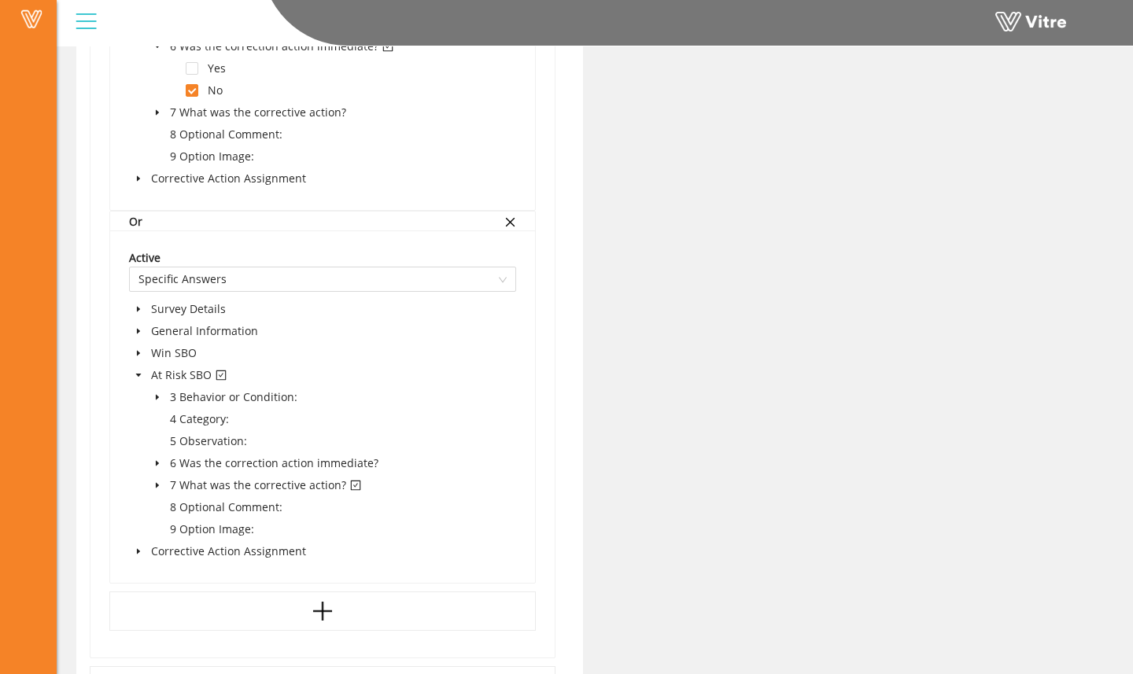
scroll to position [1397, 0]
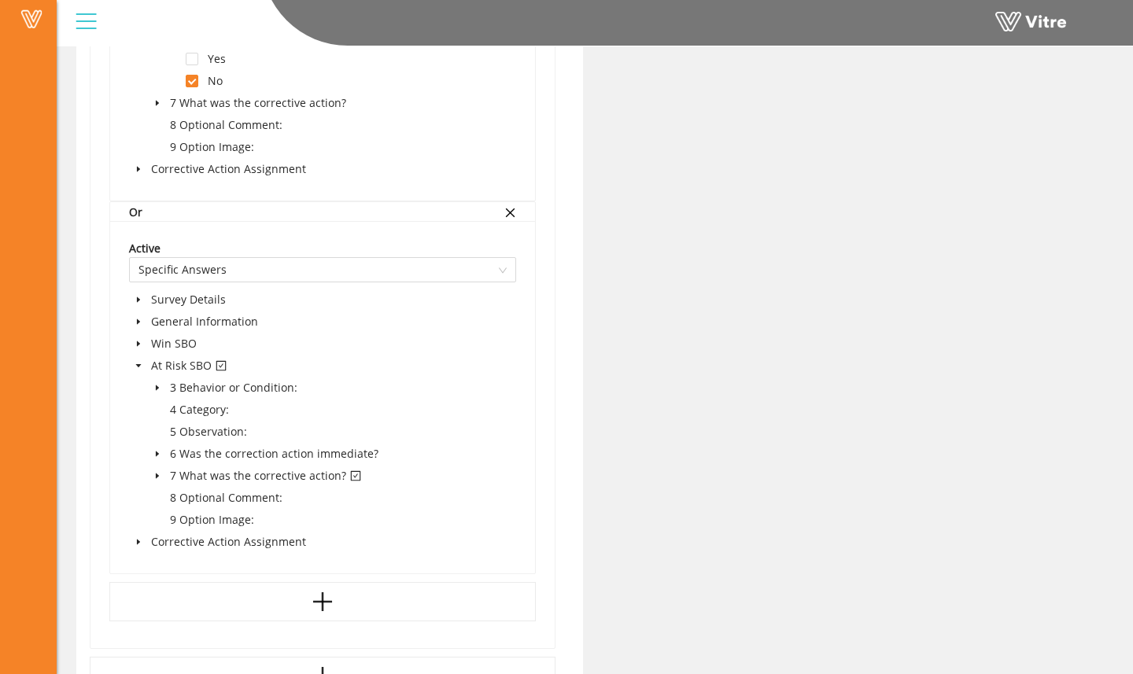
click at [155, 474] on icon "caret-down" at bounding box center [157, 476] width 8 height 8
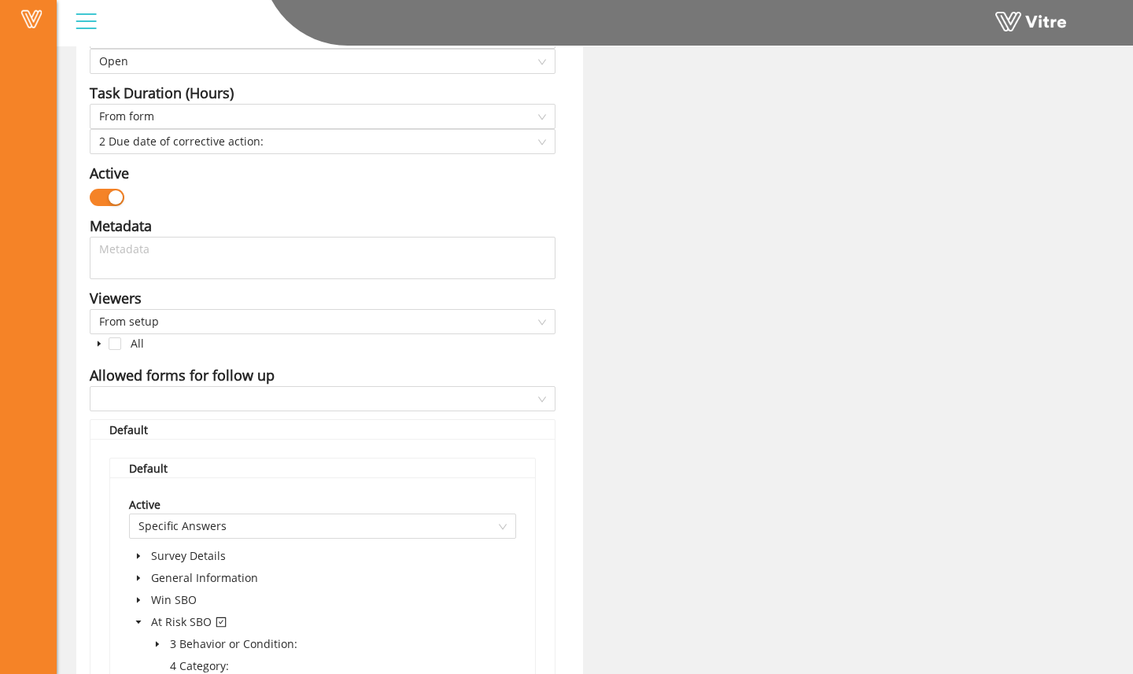
scroll to position [0, 0]
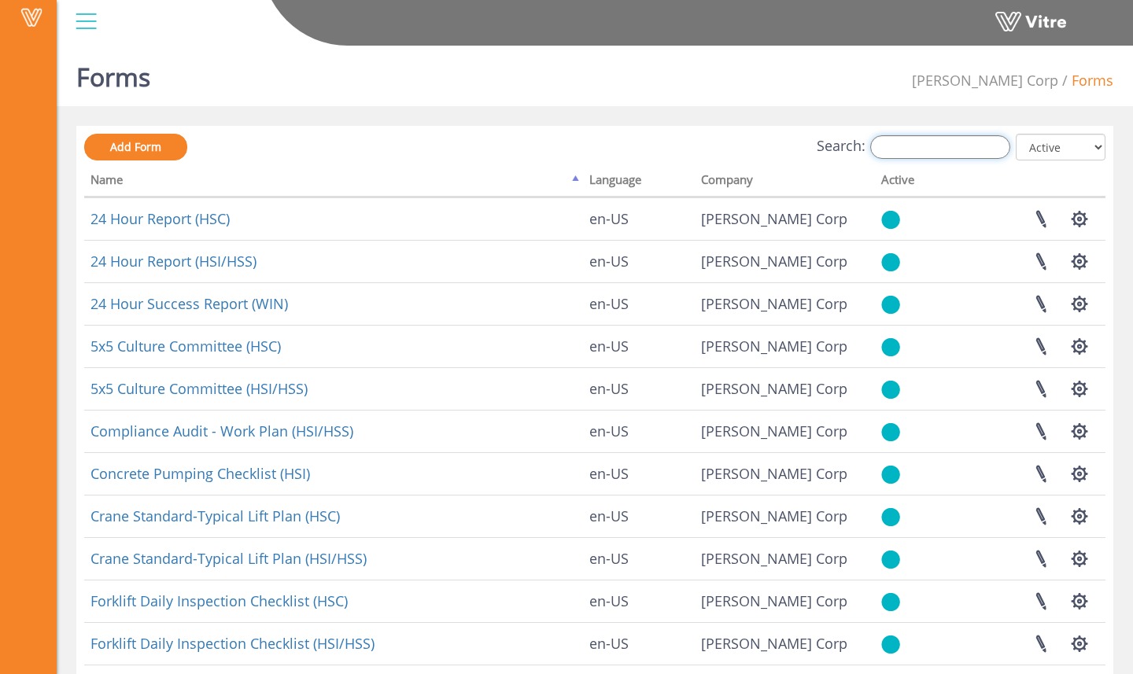
click at [902, 146] on input "Search:" at bounding box center [940, 147] width 140 height 24
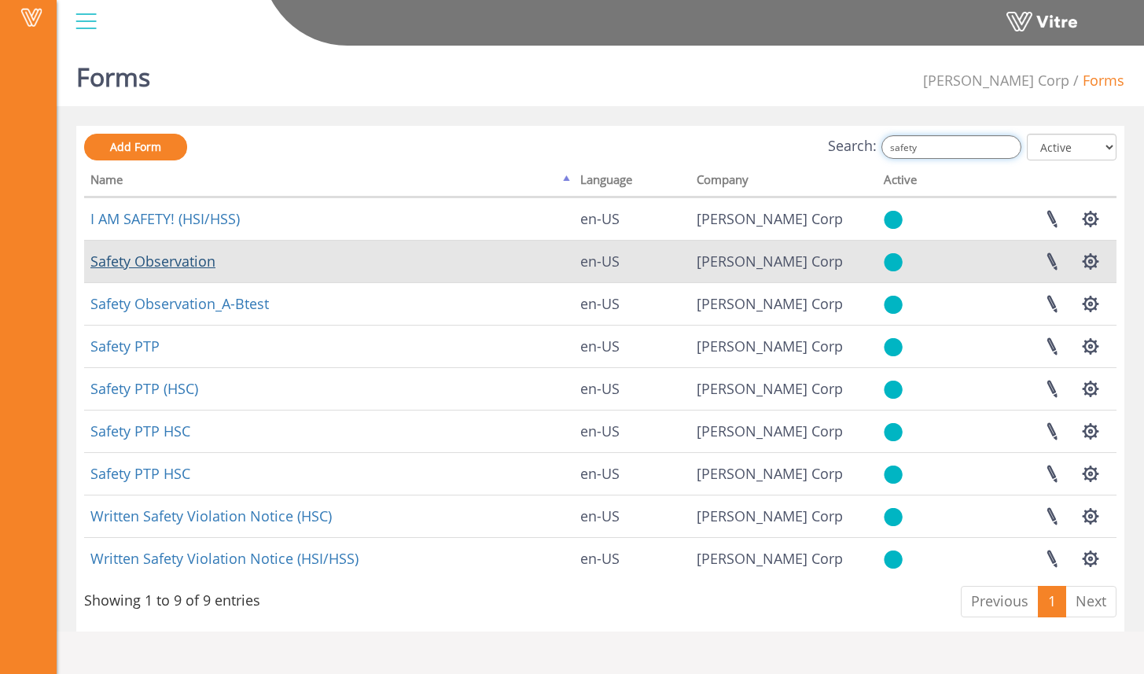
type input "safety"
click at [205, 263] on link "Safety Observation" at bounding box center [152, 261] width 125 height 19
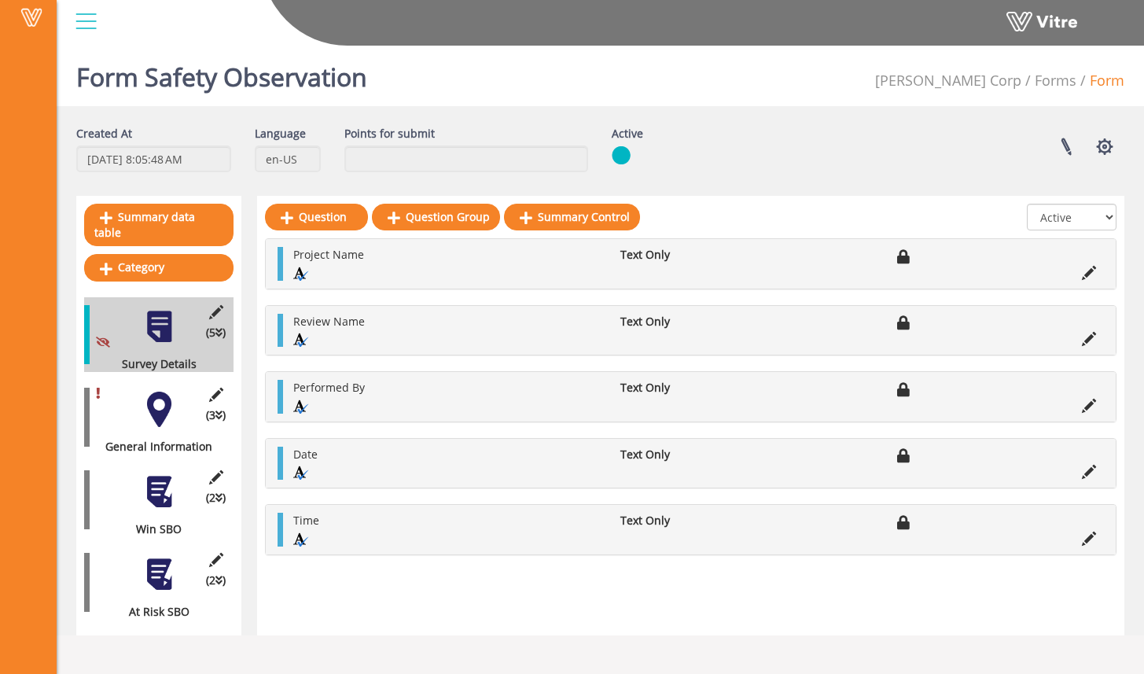
click at [172, 557] on div at bounding box center [159, 574] width 35 height 35
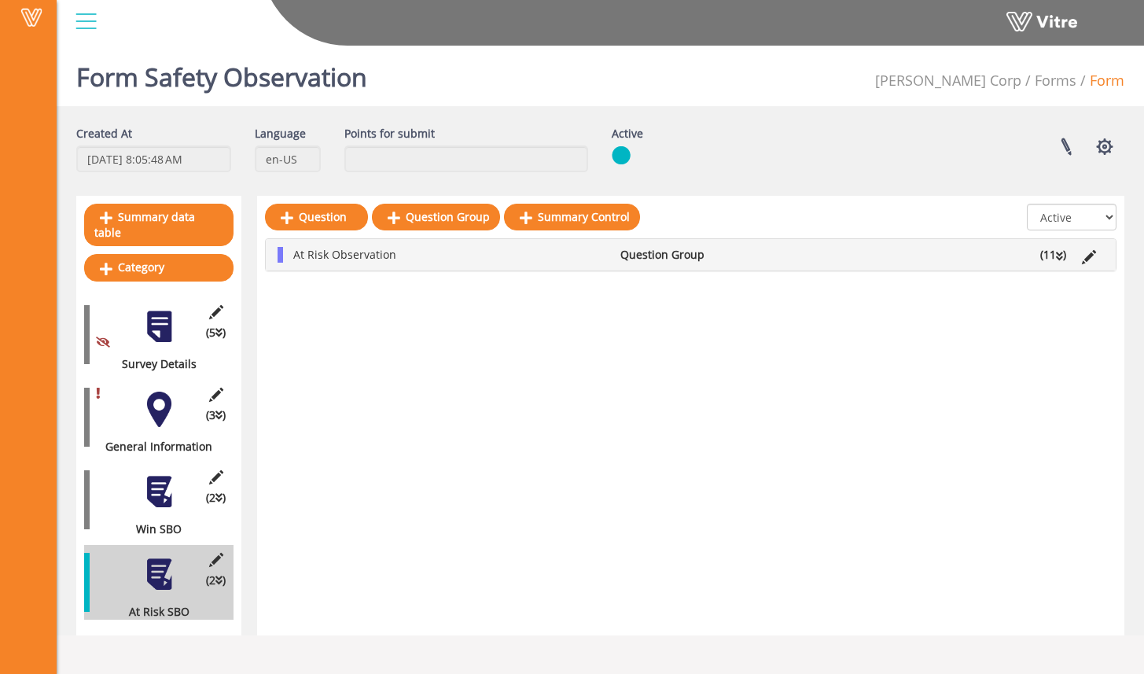
click at [181, 484] on div "(2 ) Win SBO" at bounding box center [158, 500] width 149 height 75
click at [1060, 87] on link "Forms" at bounding box center [1056, 80] width 42 height 19
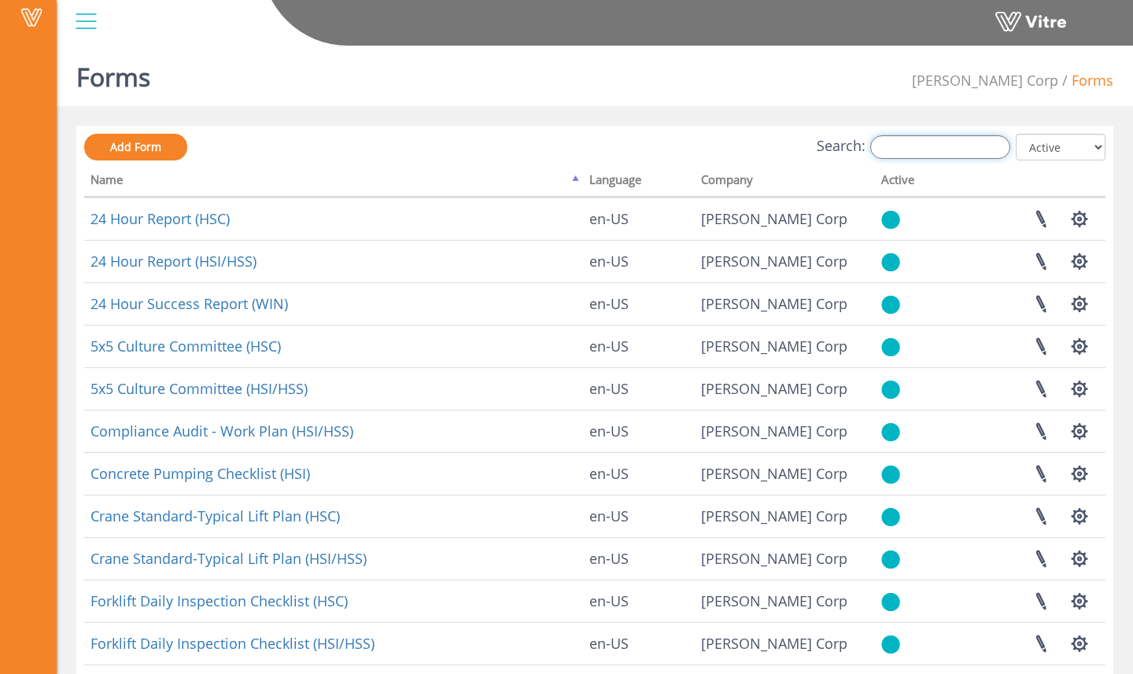
click at [909, 138] on input "Search:" at bounding box center [940, 147] width 140 height 24
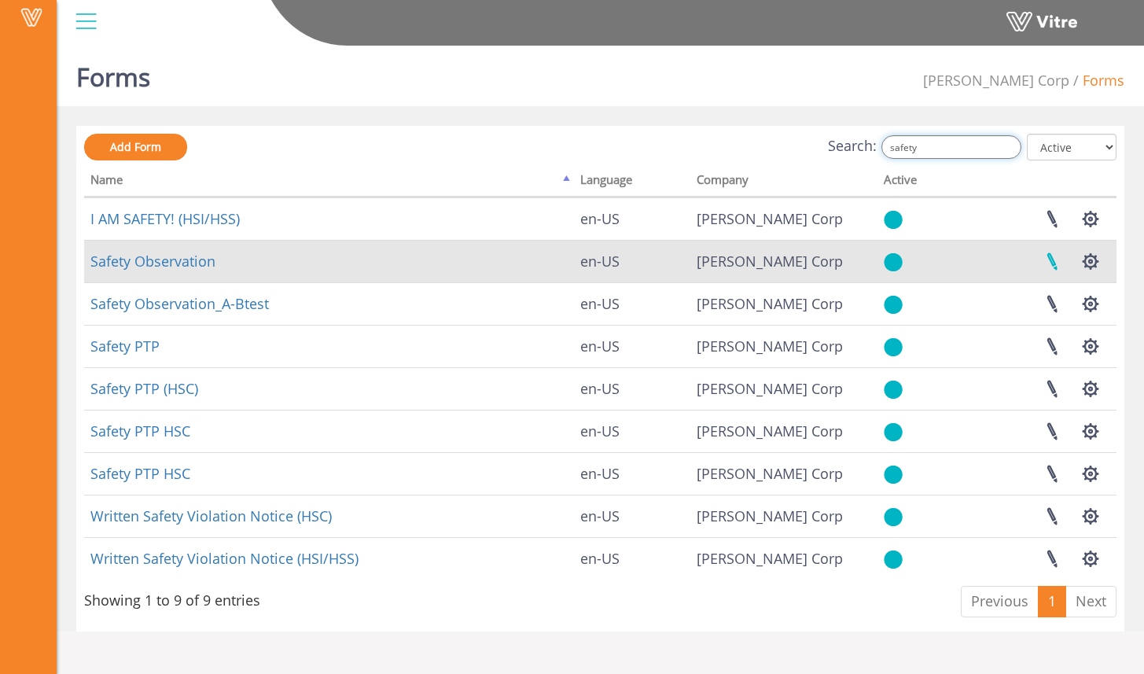
type input "safety"
click at [1052, 253] on link at bounding box center [1052, 262] width 39 height 42
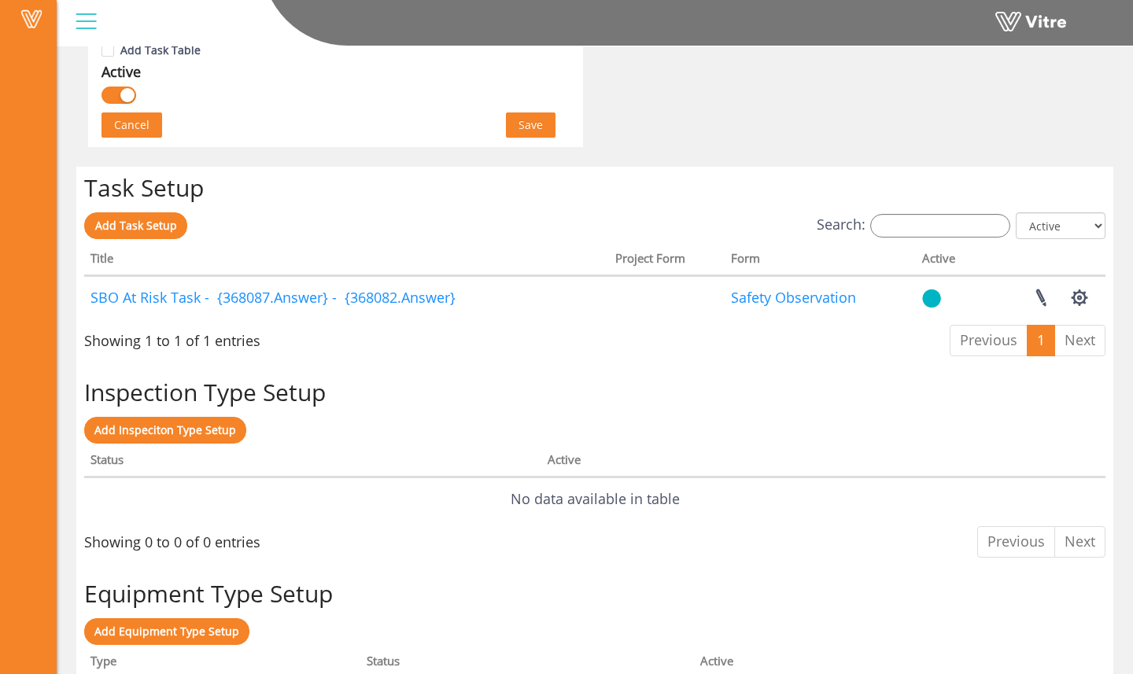
scroll to position [1096, 0]
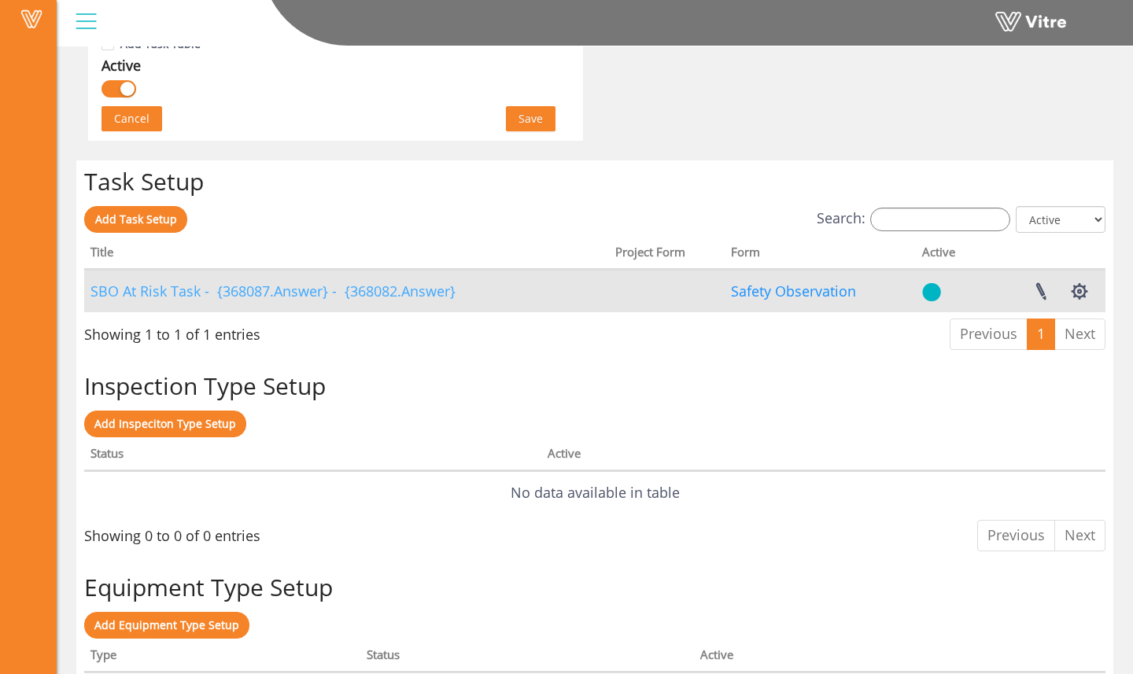
click at [404, 296] on link "SBO At Risk Task - {368087.Answer} - {368082.Answer}" at bounding box center [272, 291] width 365 height 19
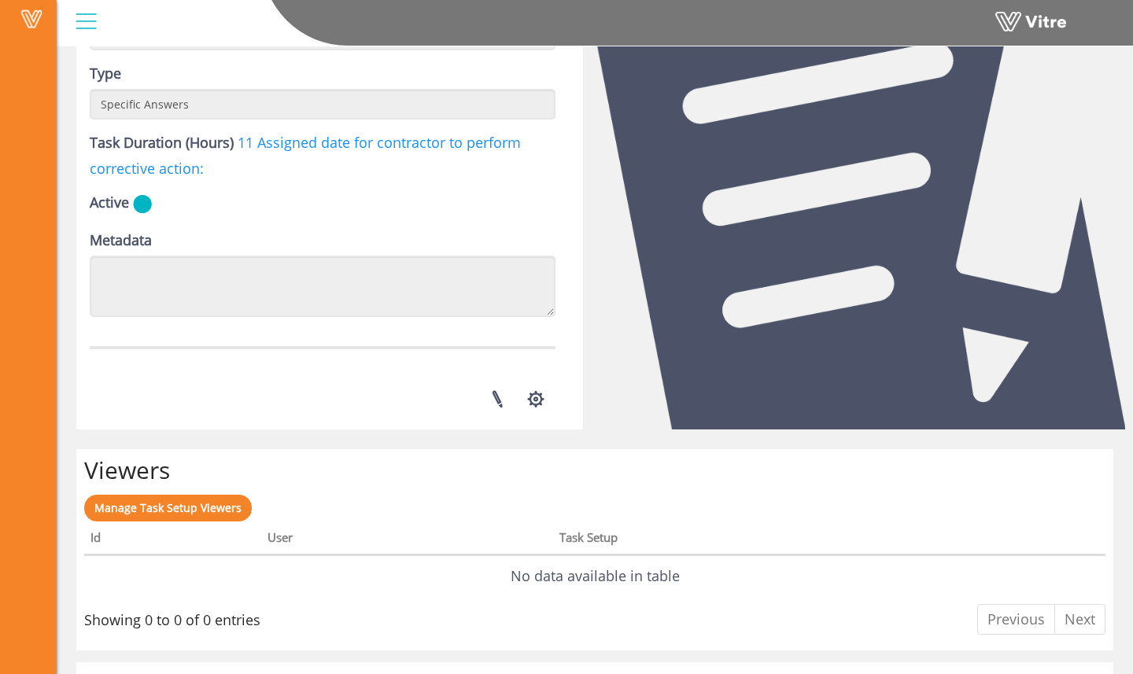
scroll to position [589, 0]
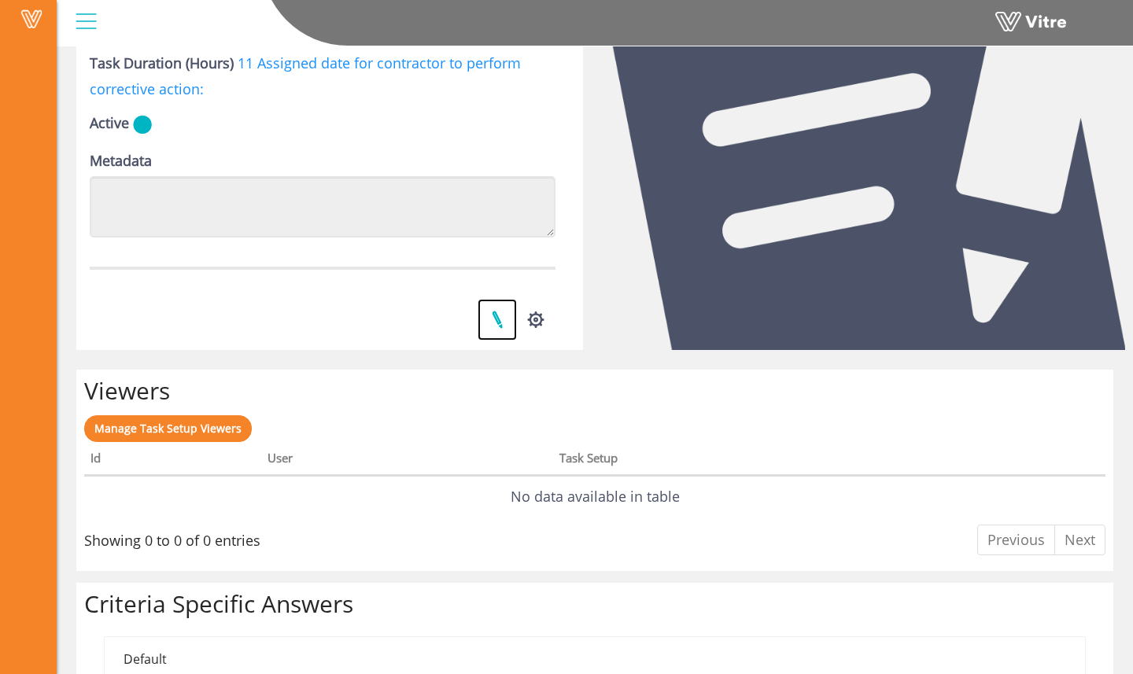
click at [495, 324] on link at bounding box center [496, 320] width 39 height 42
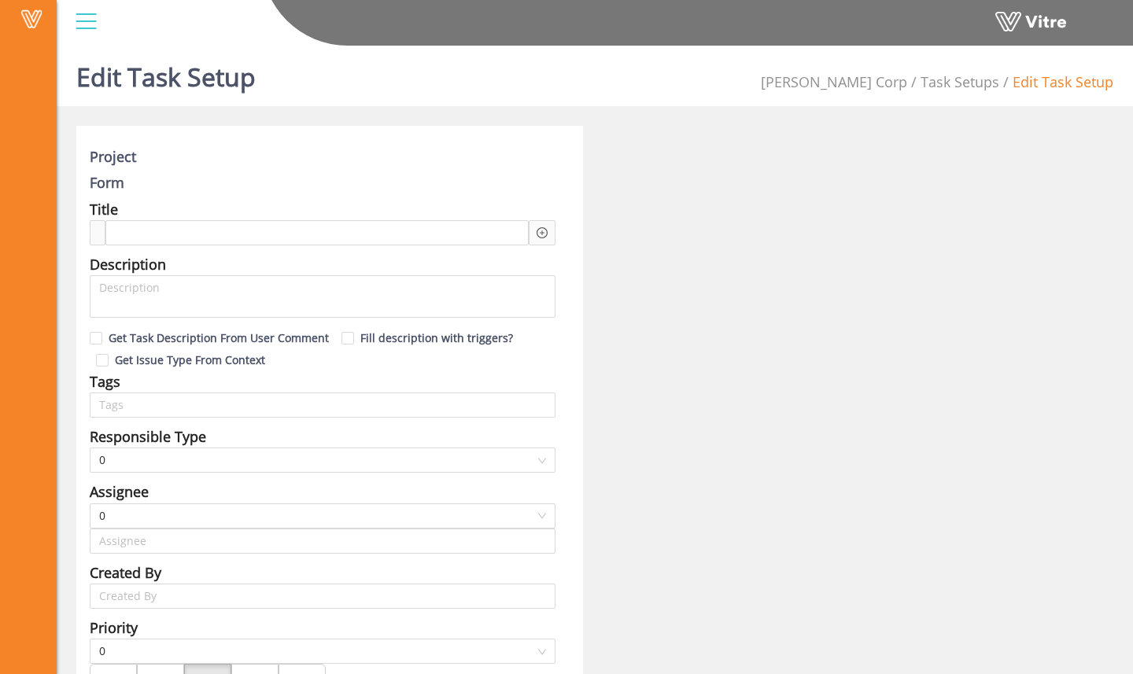
type input "Sam Admin"
type input "Osher Faibish SU"
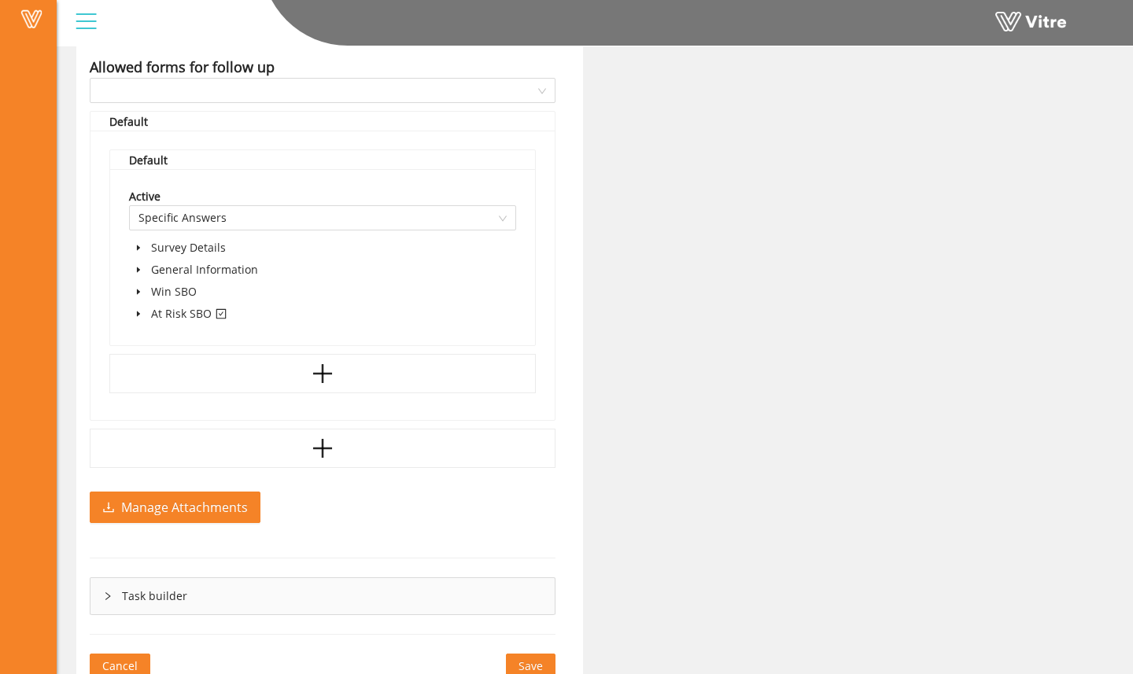
scroll to position [1035, 0]
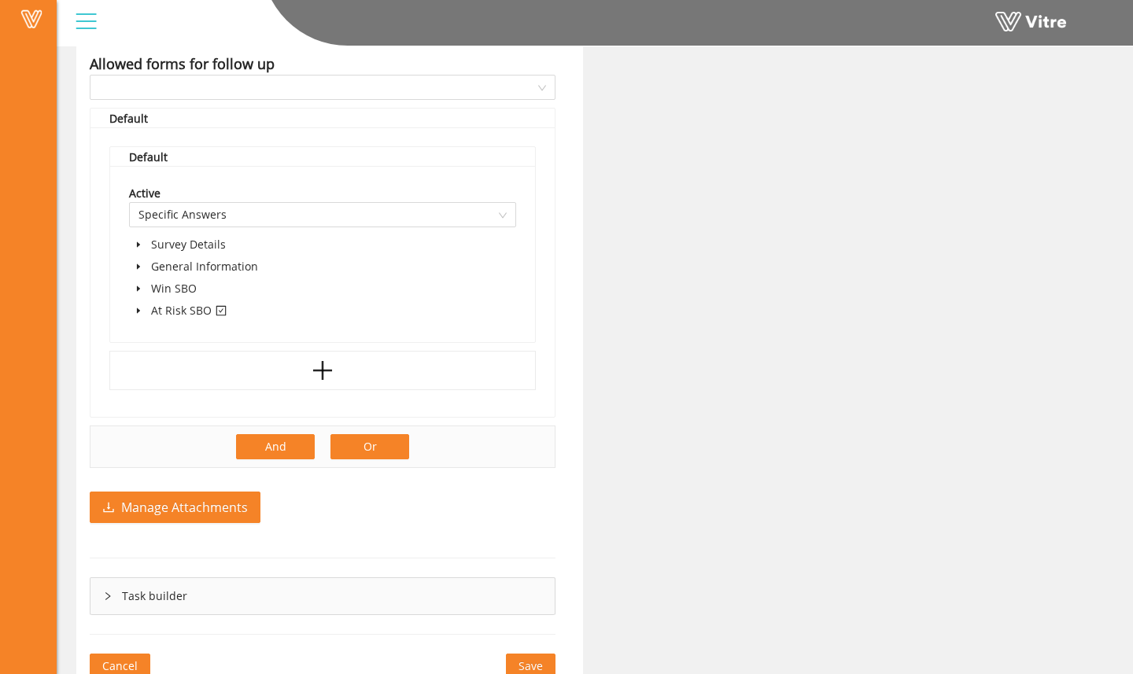
click at [358, 443] on button "Or" at bounding box center [369, 446] width 79 height 25
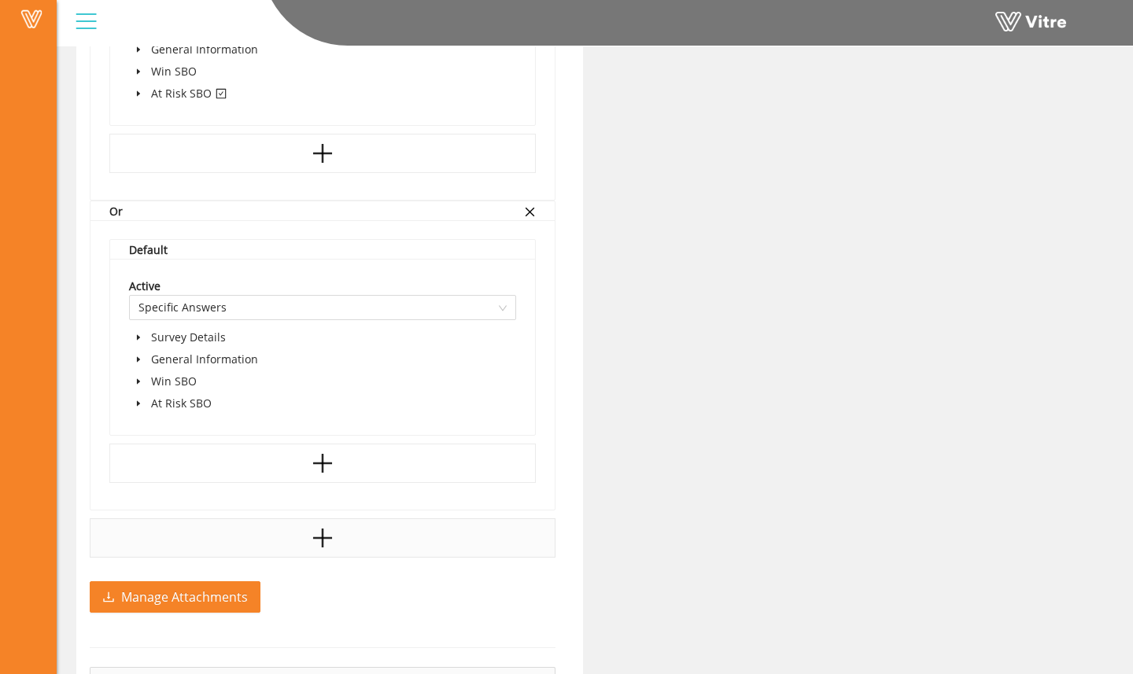
scroll to position [1257, 0]
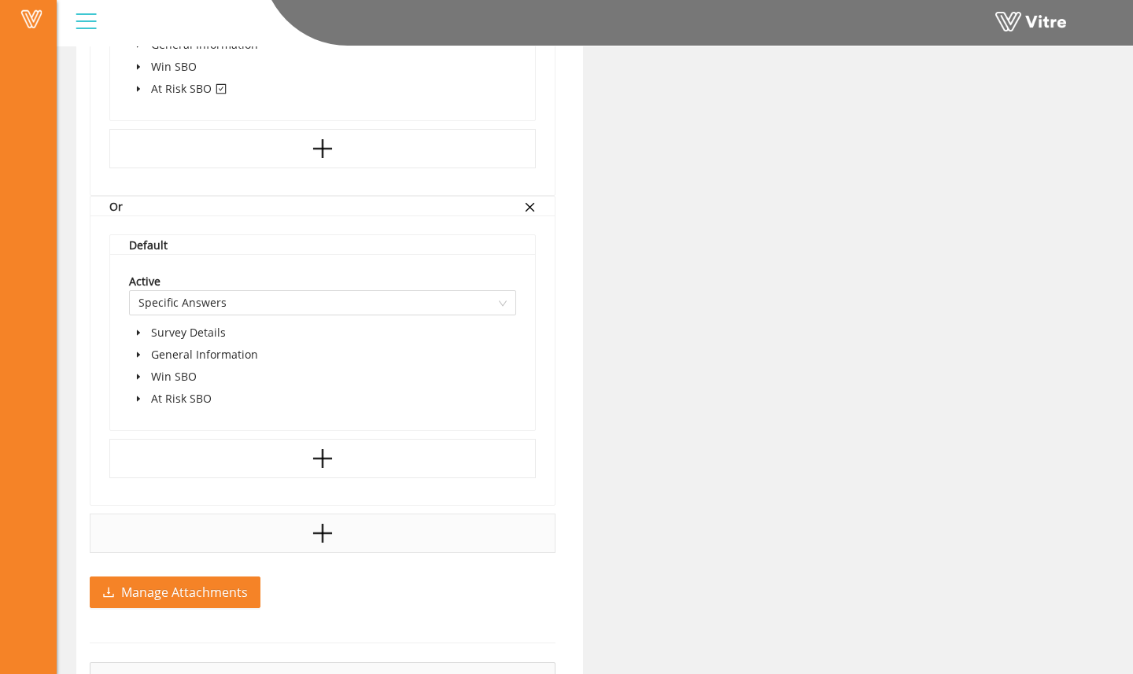
click at [138, 401] on icon "caret-down" at bounding box center [139, 399] width 8 height 8
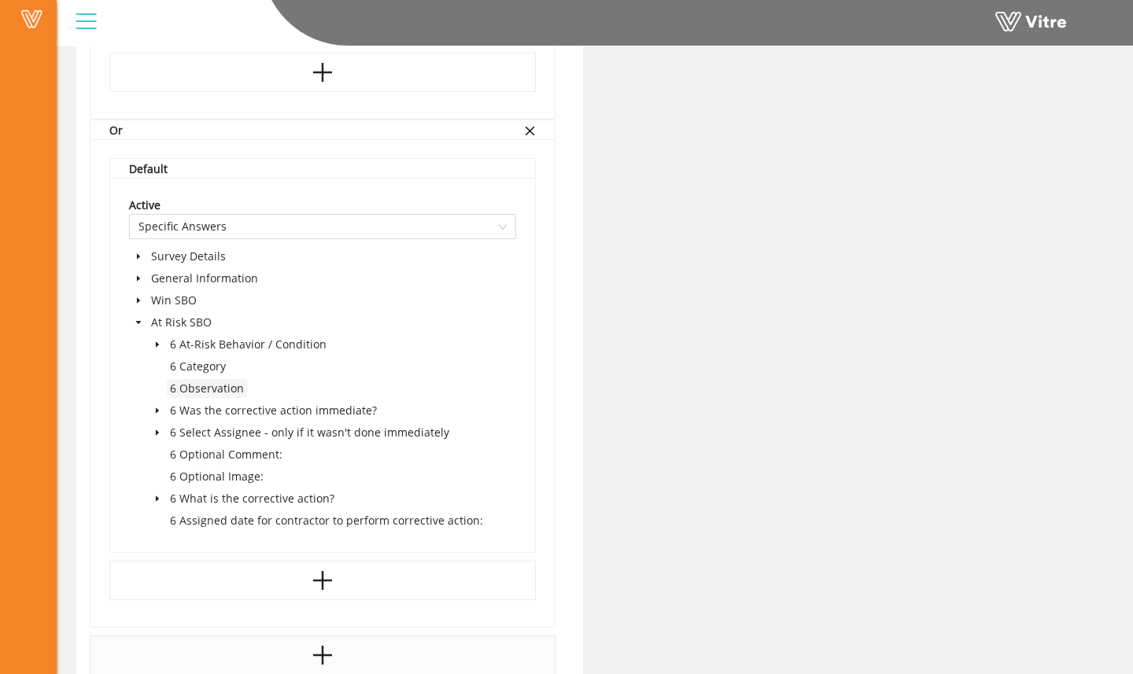
scroll to position [1403, 0]
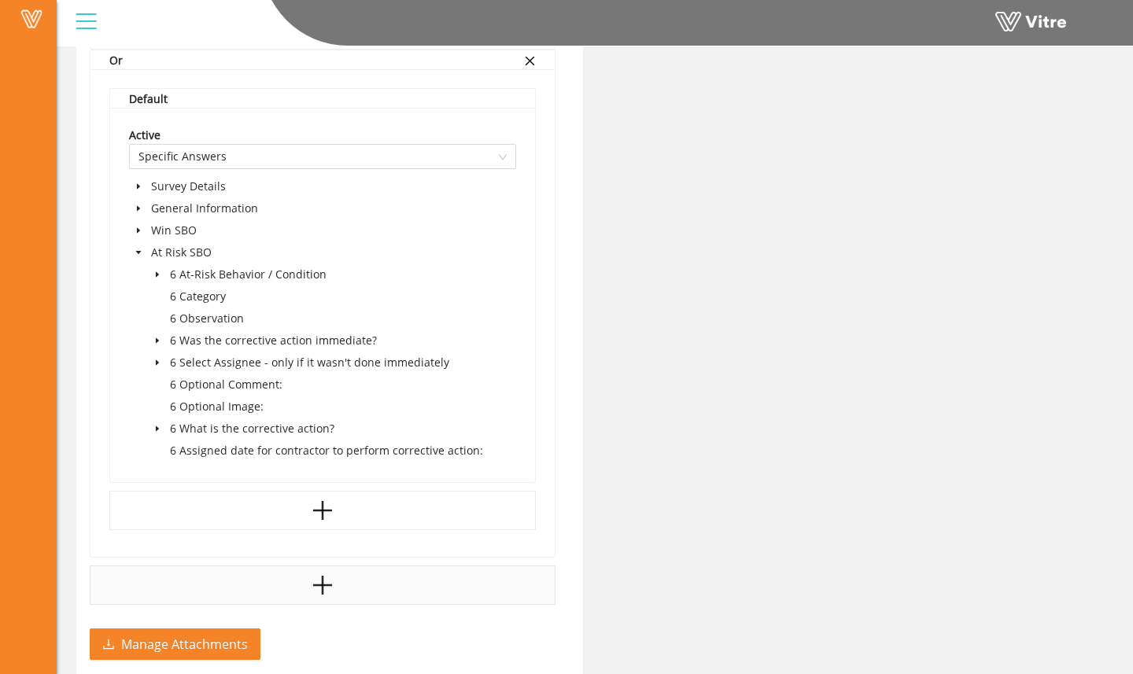
click at [153, 431] on icon "caret-down" at bounding box center [157, 429] width 8 height 8
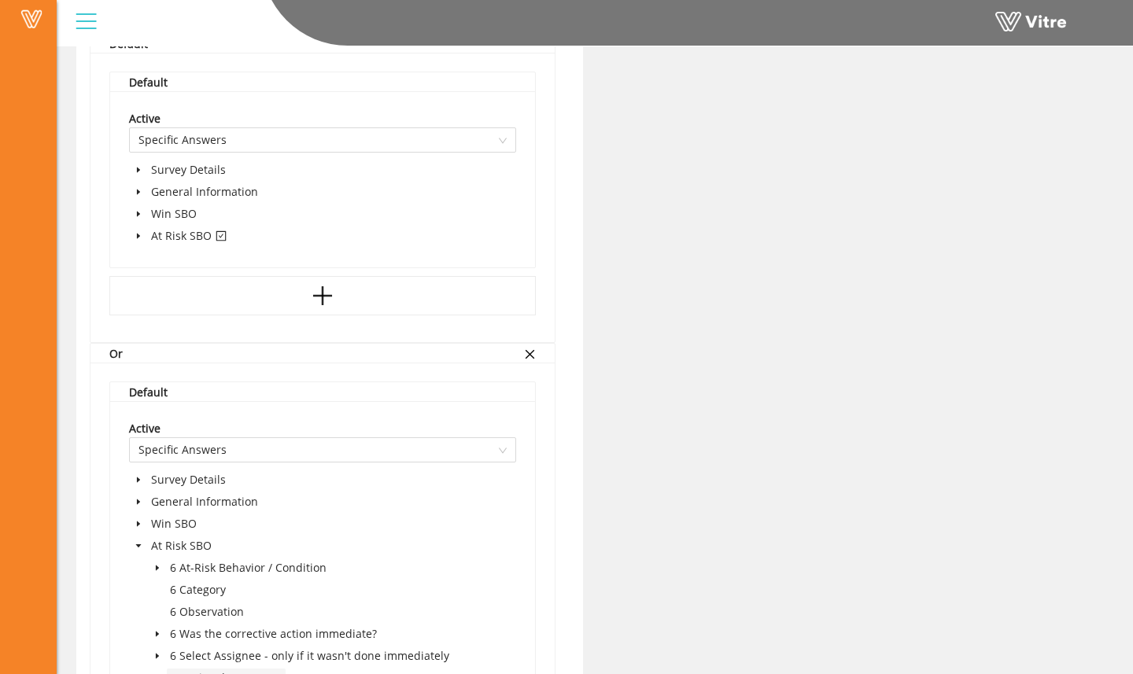
scroll to position [888, 0]
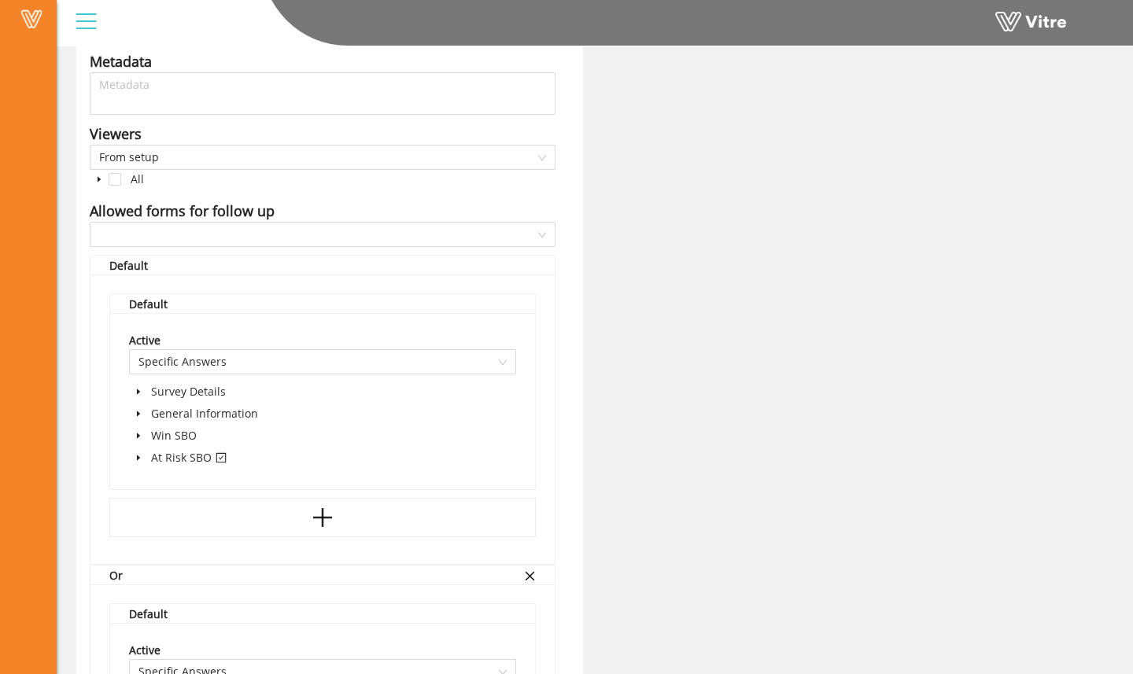
click at [135, 463] on span at bounding box center [138, 457] width 19 height 19
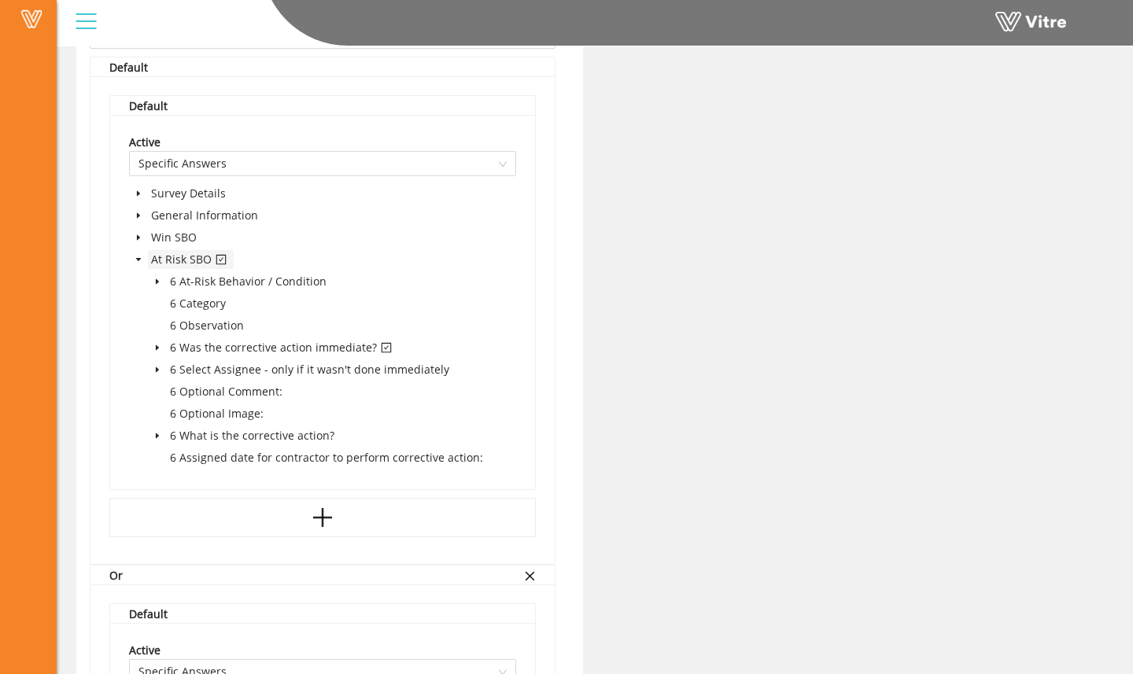
scroll to position [1104, 0]
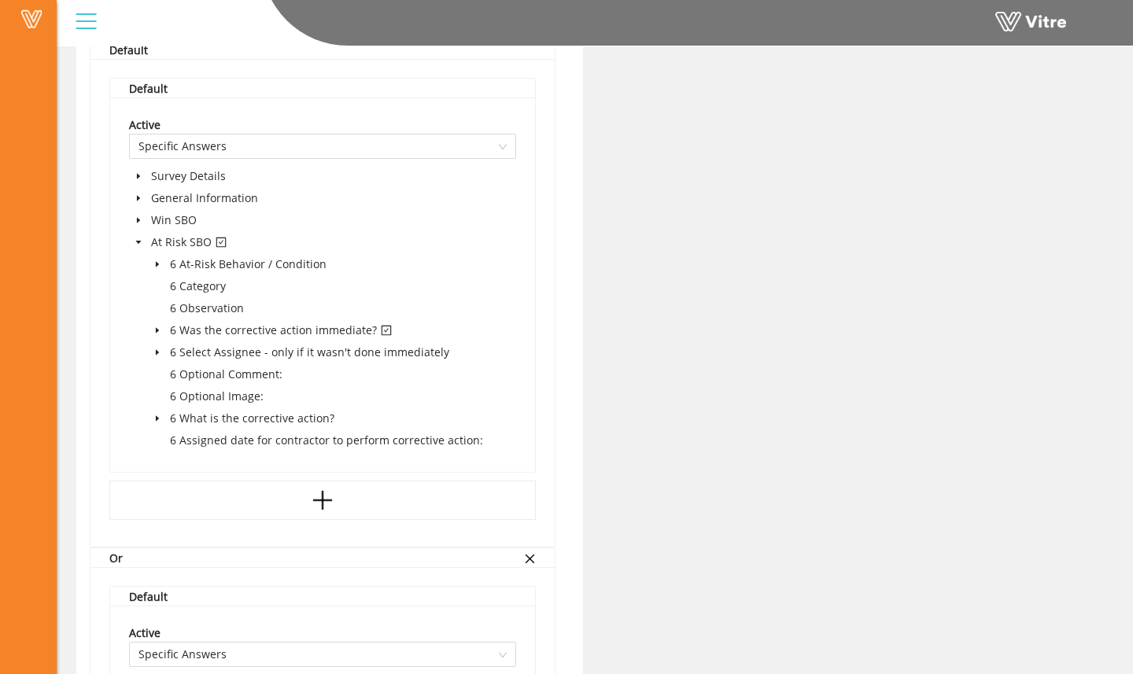
click at [157, 328] on icon "caret-down" at bounding box center [157, 330] width 8 height 8
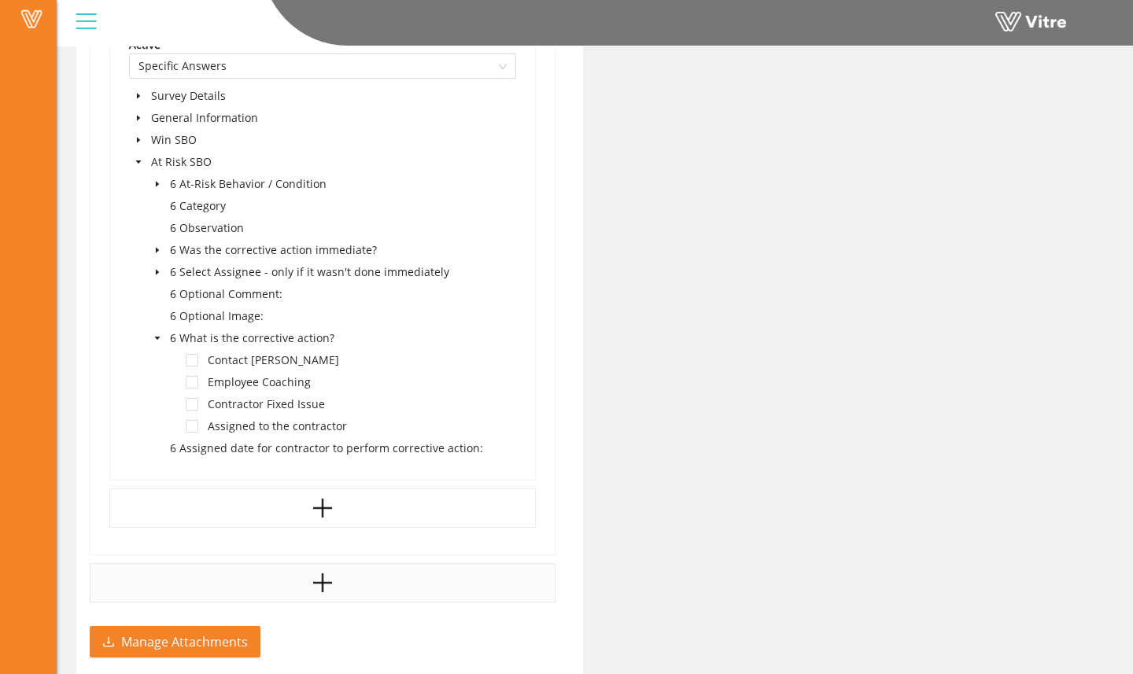
scroll to position [1765, 0]
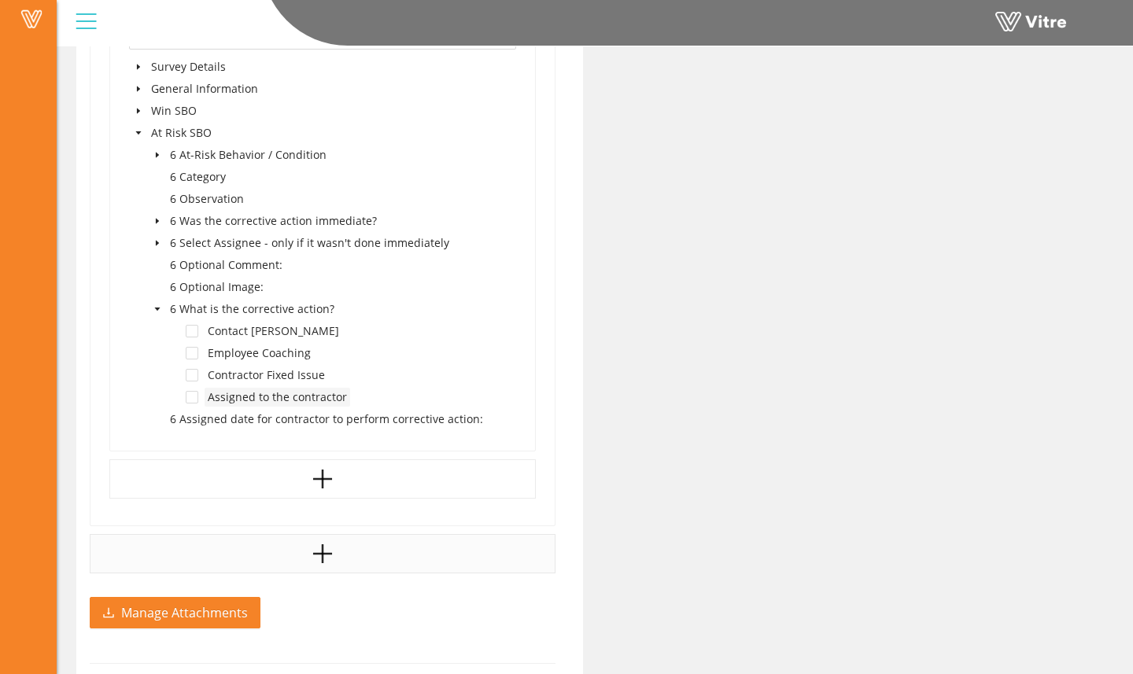
click at [279, 396] on span "Assigned to the contractor" at bounding box center [277, 396] width 139 height 15
click at [196, 394] on span at bounding box center [192, 397] width 13 height 13
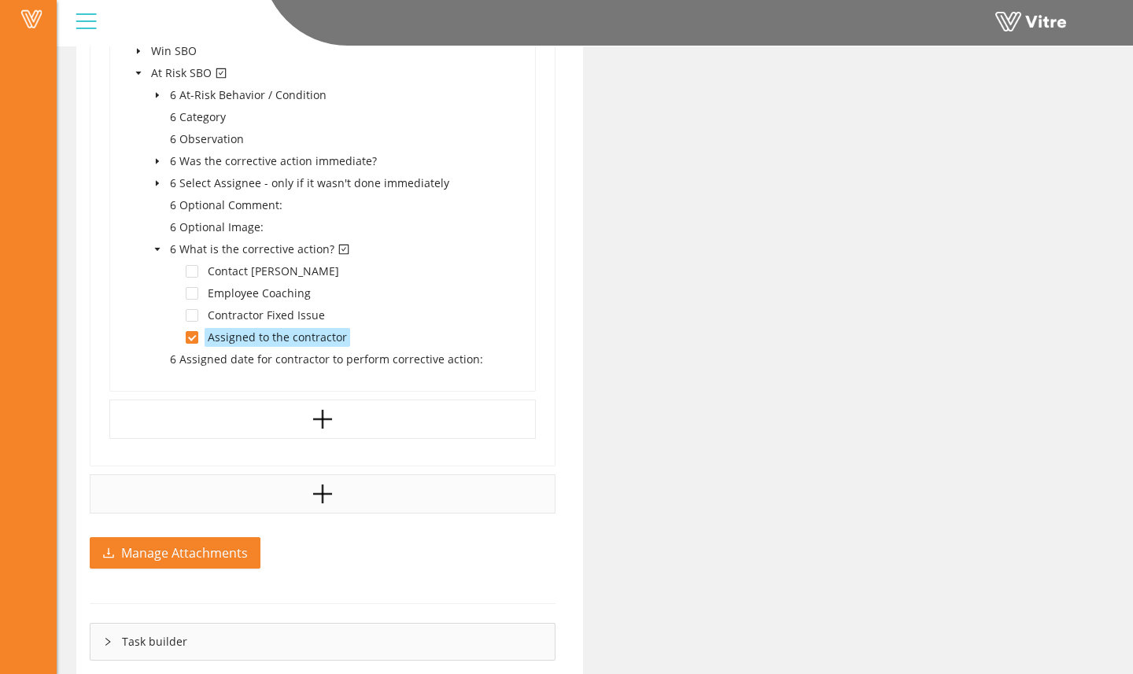
scroll to position [1885, 0]
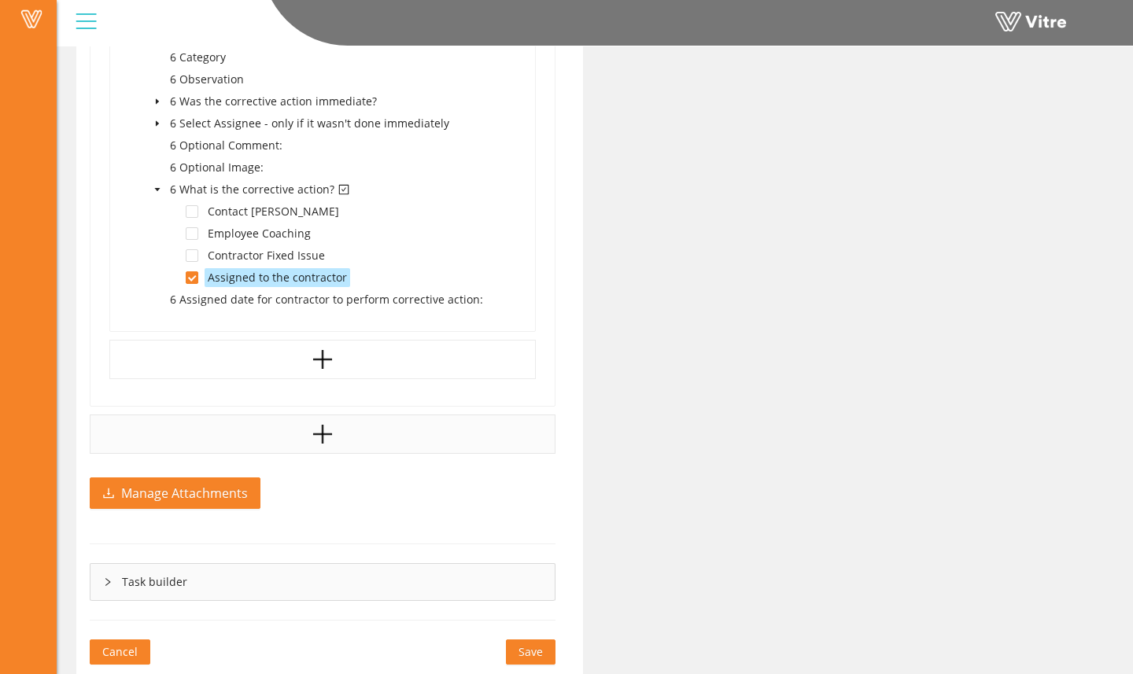
click at [537, 650] on span "Save" at bounding box center [530, 651] width 24 height 17
